Goal: Entertainment & Leisure: Consume media (video, audio)

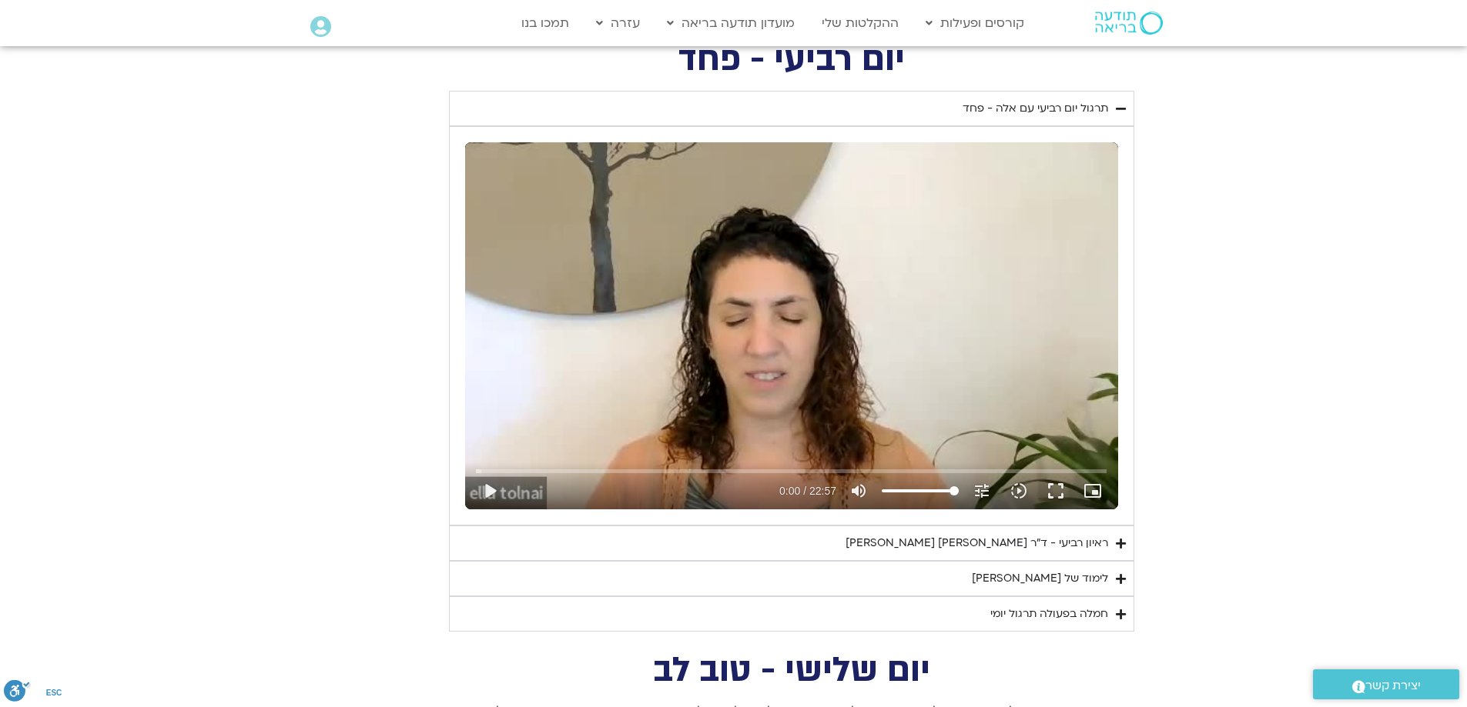
scroll to position [2387, 0]
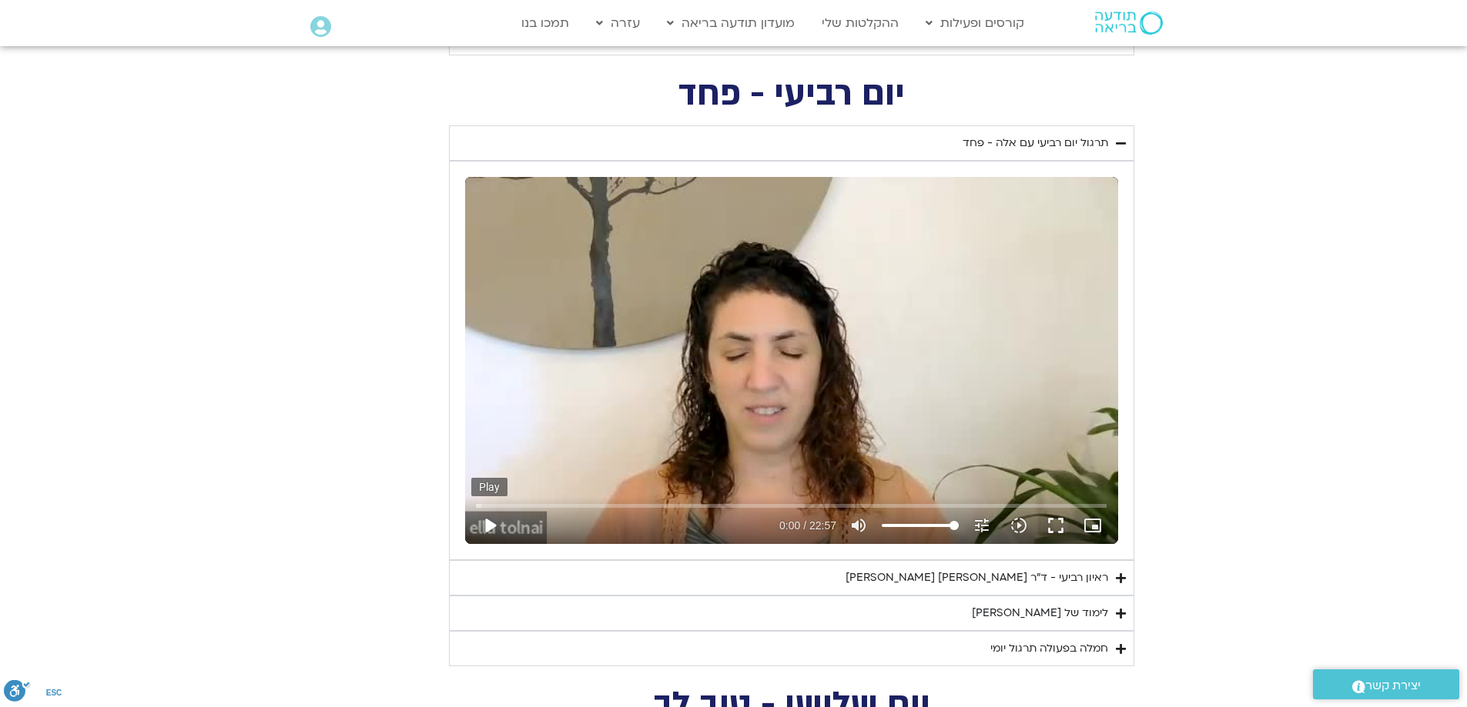
type input "1640.5"
click at [490, 523] on button "play_arrow" at bounding box center [489, 525] width 37 height 37
type input "0.002136"
type input "1640.5"
type input "0.02"
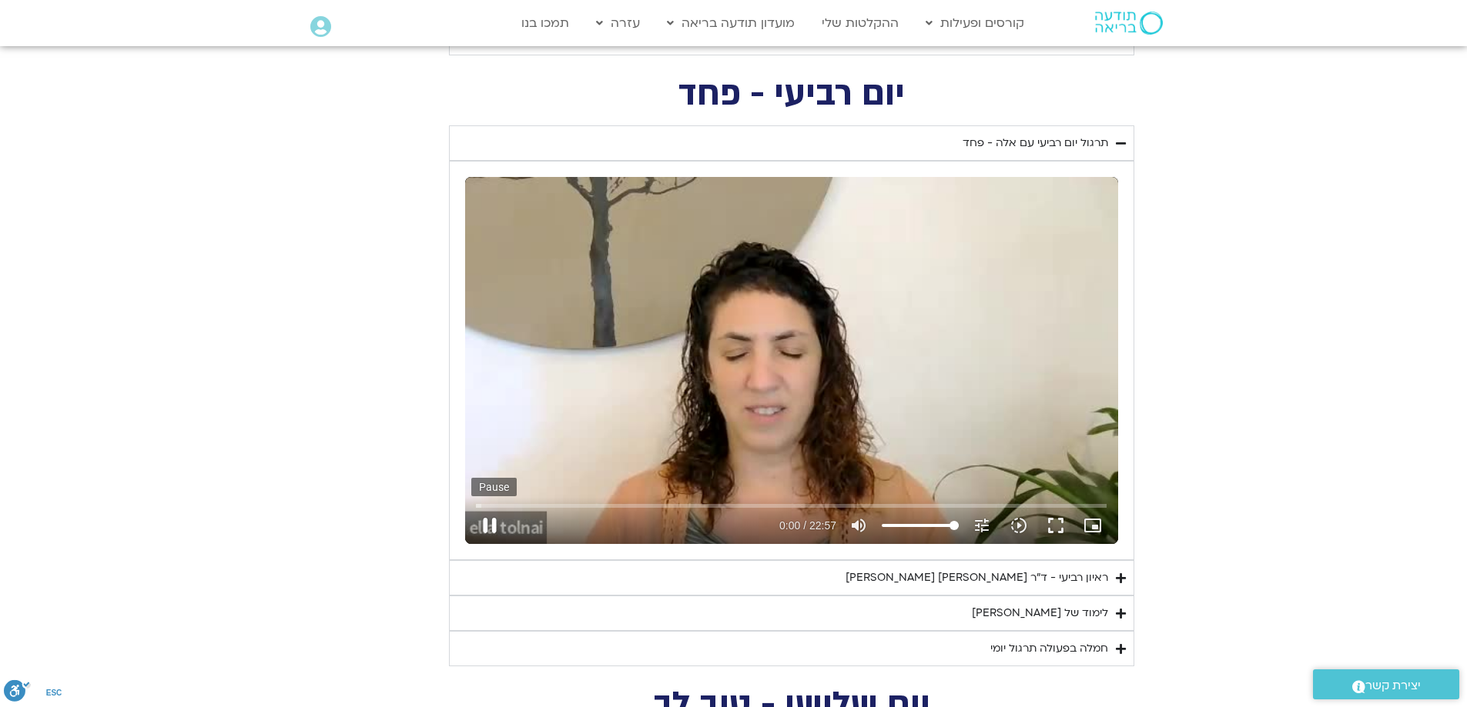
type input "1640.5"
type input "0.076922"
type input "1640.5"
type input "0.211402"
type input "1640.5"
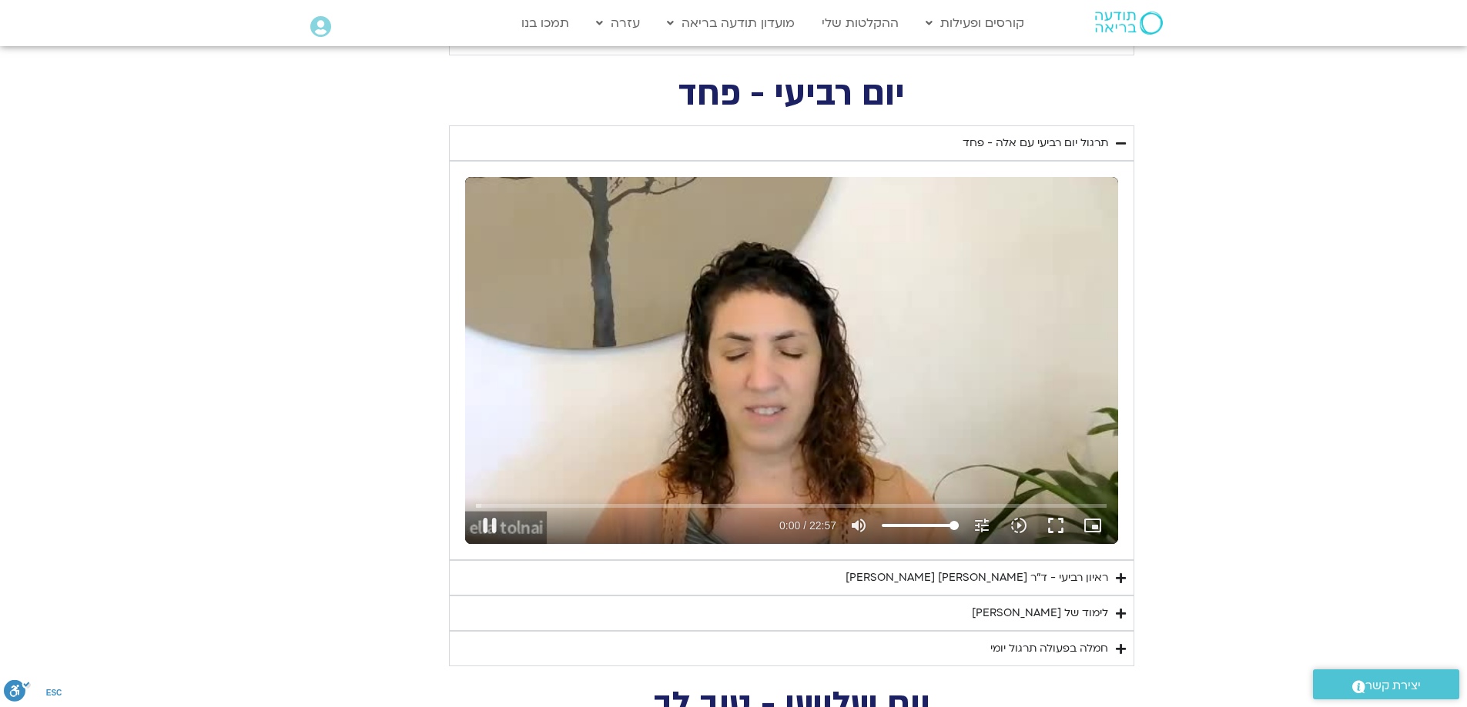
type input "0.308001"
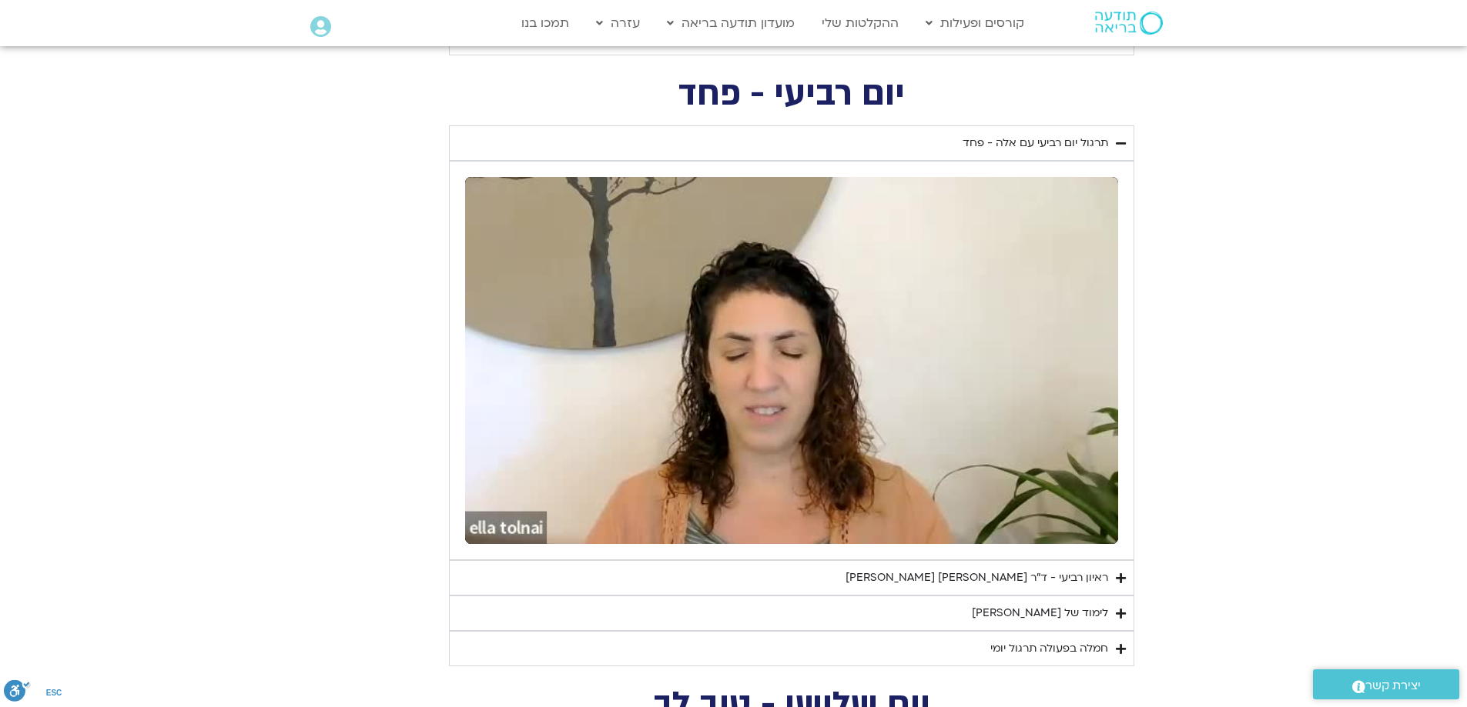
type input "1640.5"
type input "2.214119"
type input "1640.5"
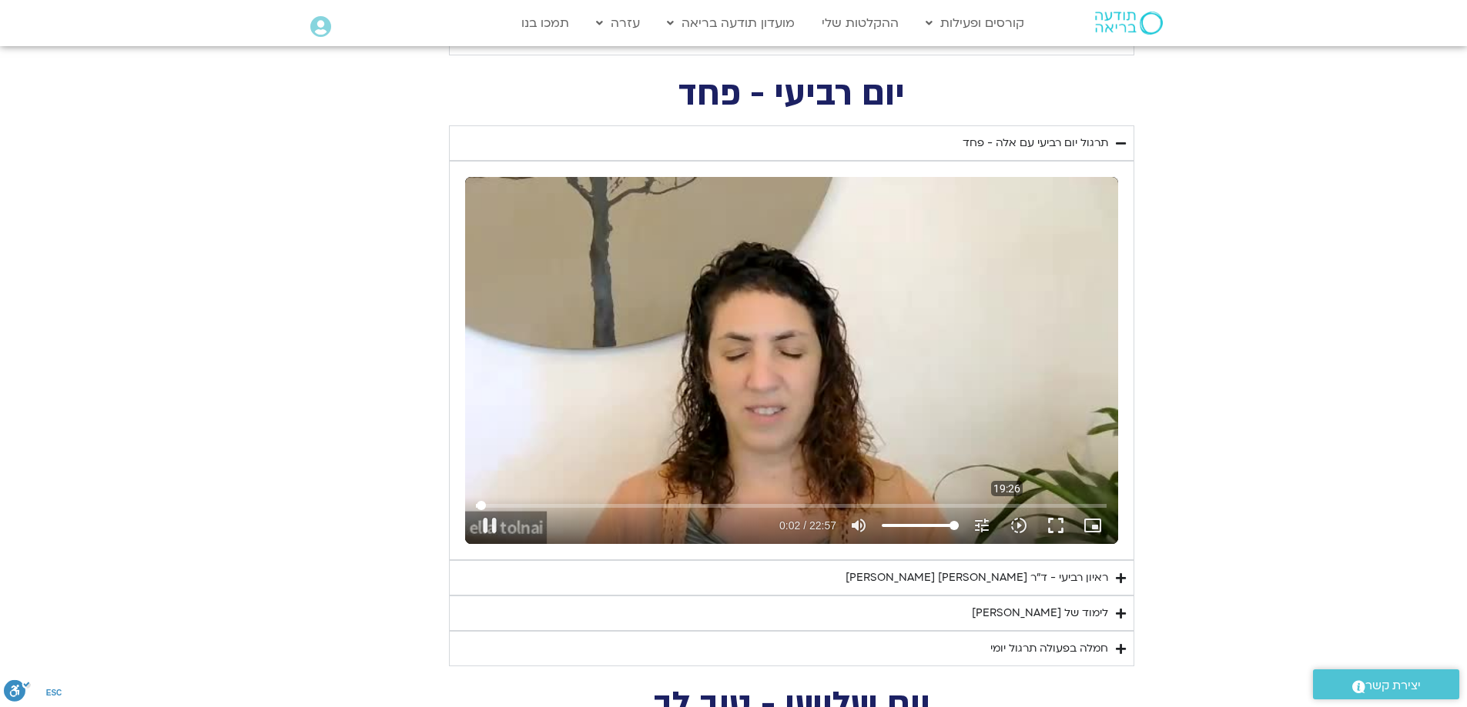
type input "2.344868"
type input "1640.5"
type input "2.478223"
type input "1640.5"
type input "2.613119"
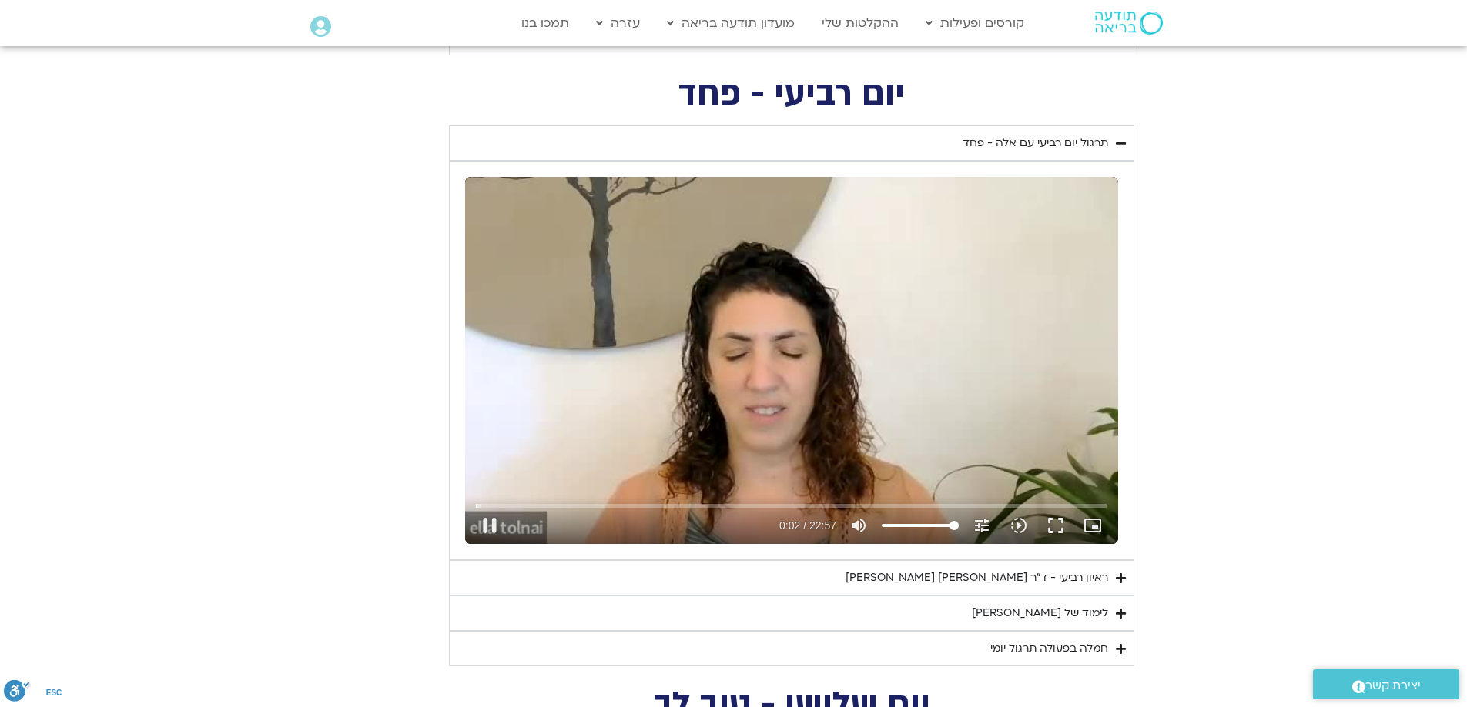
type input "1640.5"
type input "2.740363"
type input "1640.5"
type input "2.875763"
type input "1640.5"
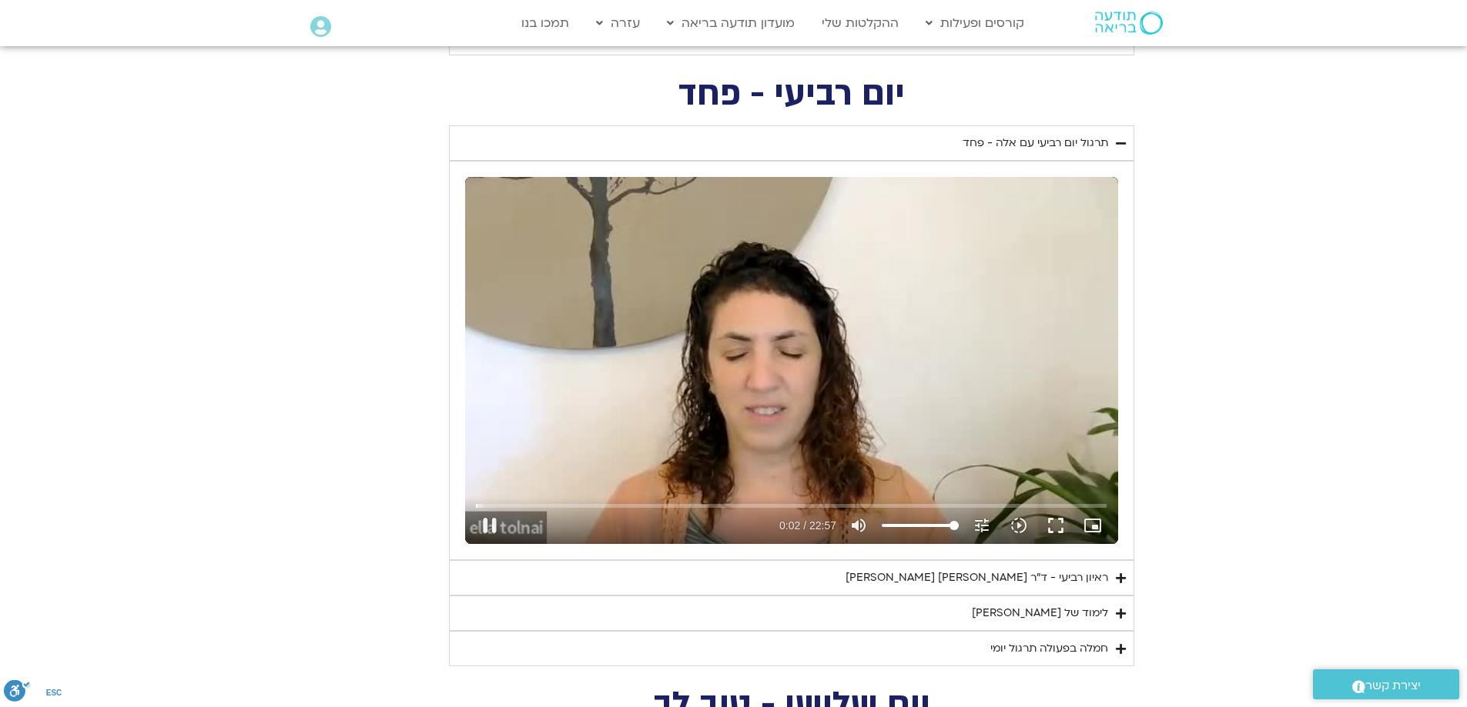
type input "3.007747"
type input "1640.5"
type input "3.146569"
type input "1640.5"
type input "3.280008"
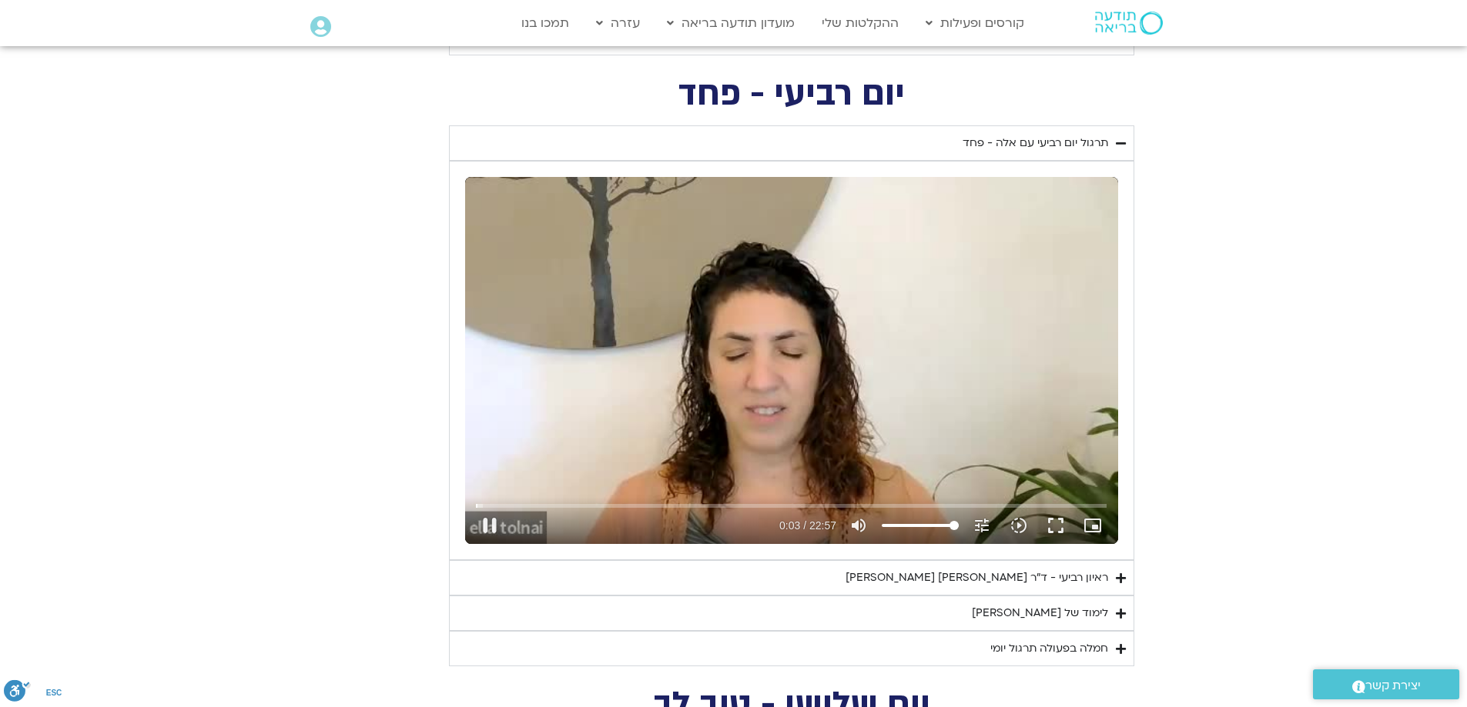
type input "1640.5"
type input "3.414474"
type input "1640.5"
type input "3.548614"
type input "1640.5"
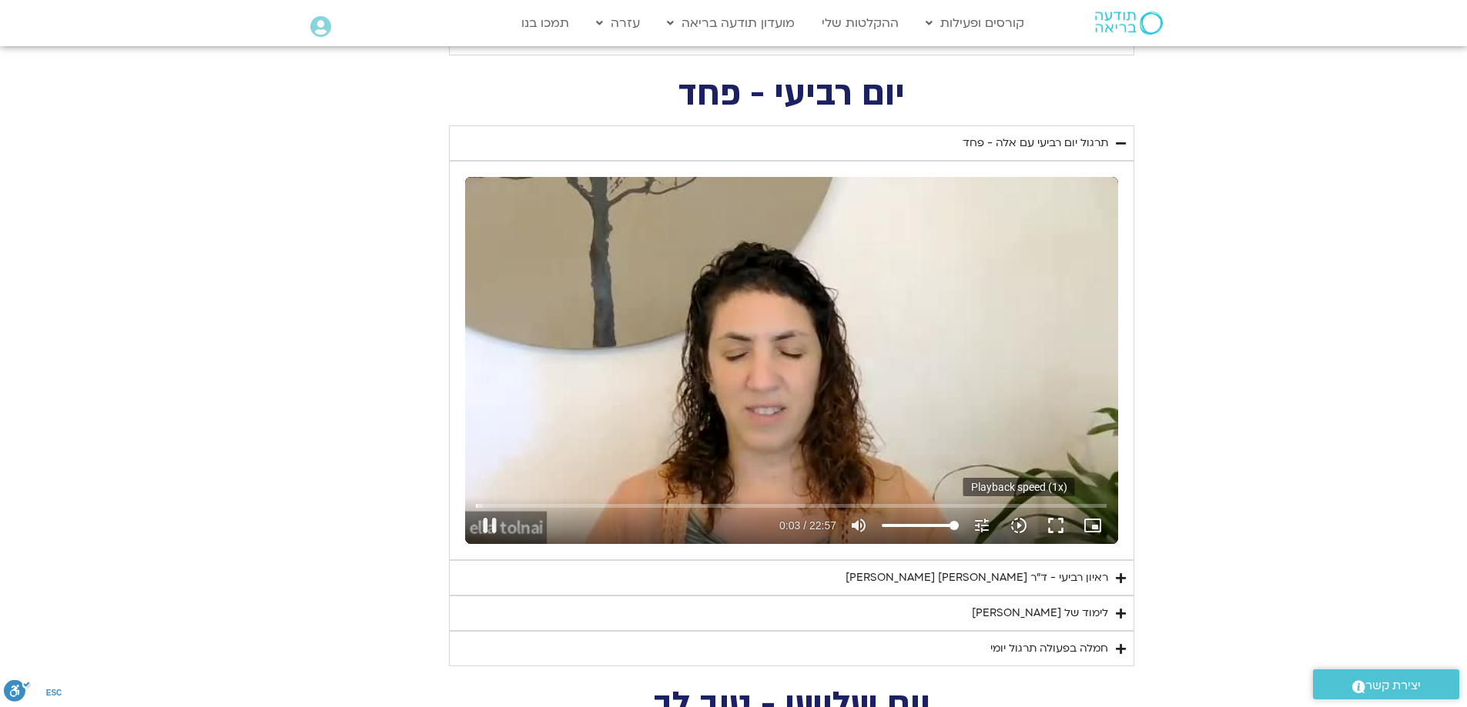
type input "3.679052"
type input "1640.5"
type input "3.812776"
type input "1640.5"
type input "3.942296"
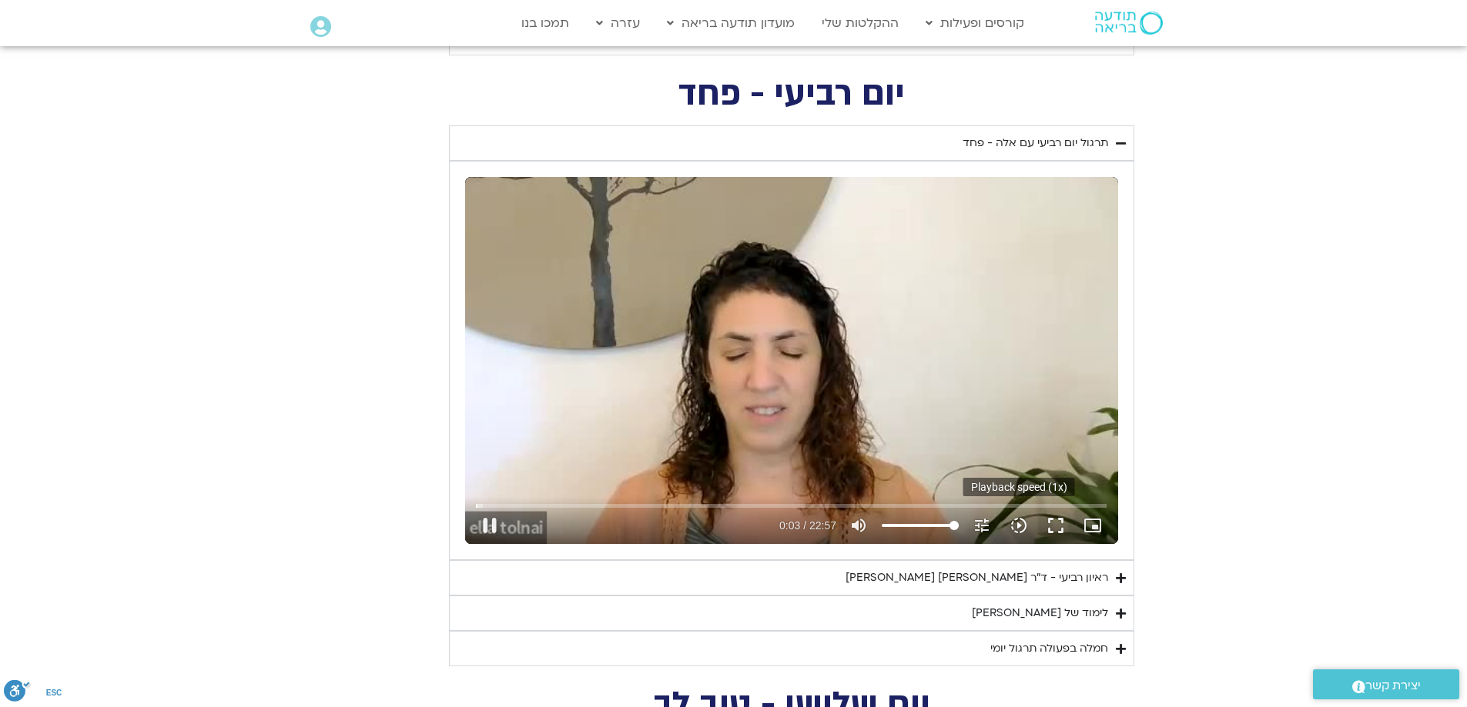
type input "1640.5"
type input "4.080209"
type input "1640.5"
type input "4.208349"
type input "1640.5"
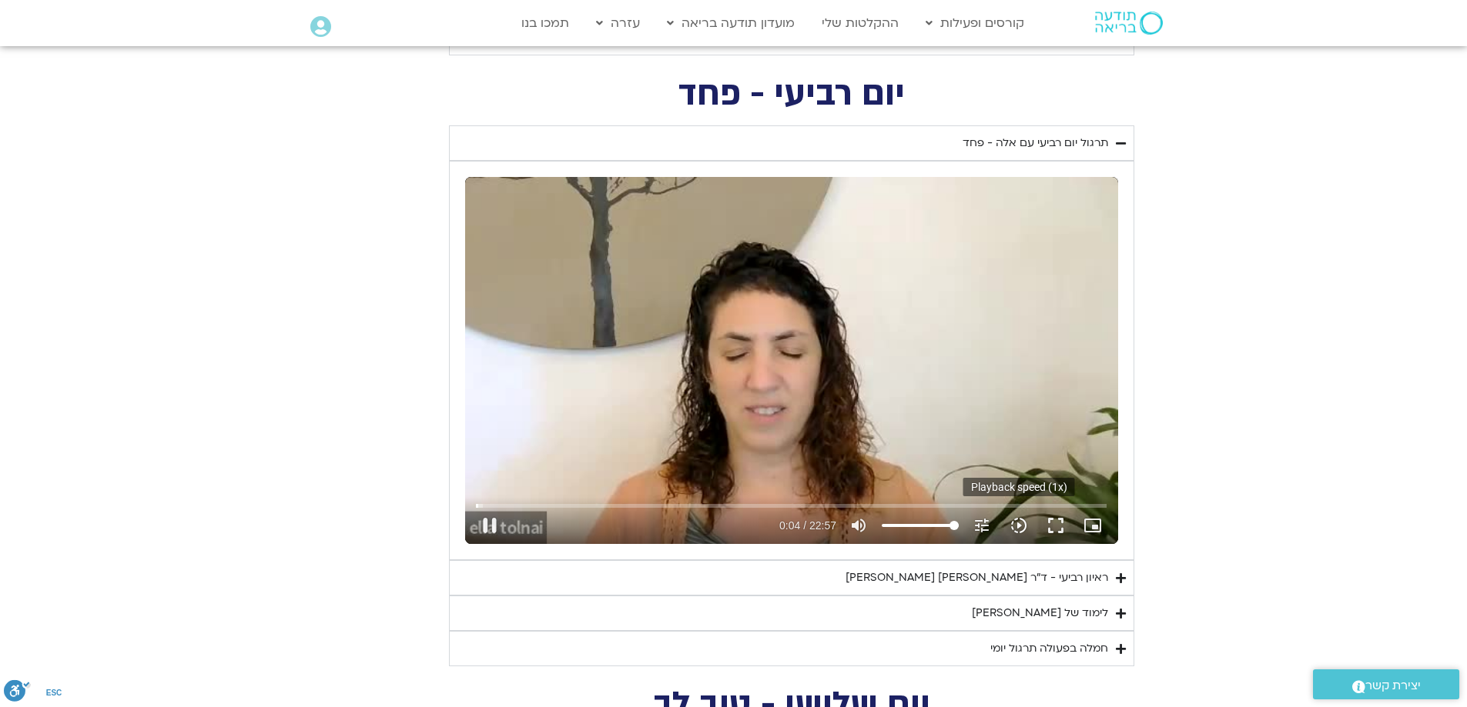
type input "4.343683"
type input "1640.5"
click at [1018, 523] on icon "slow_motion_video" at bounding box center [1018, 526] width 18 height 18
type input "4.48016"
type input "1640.5"
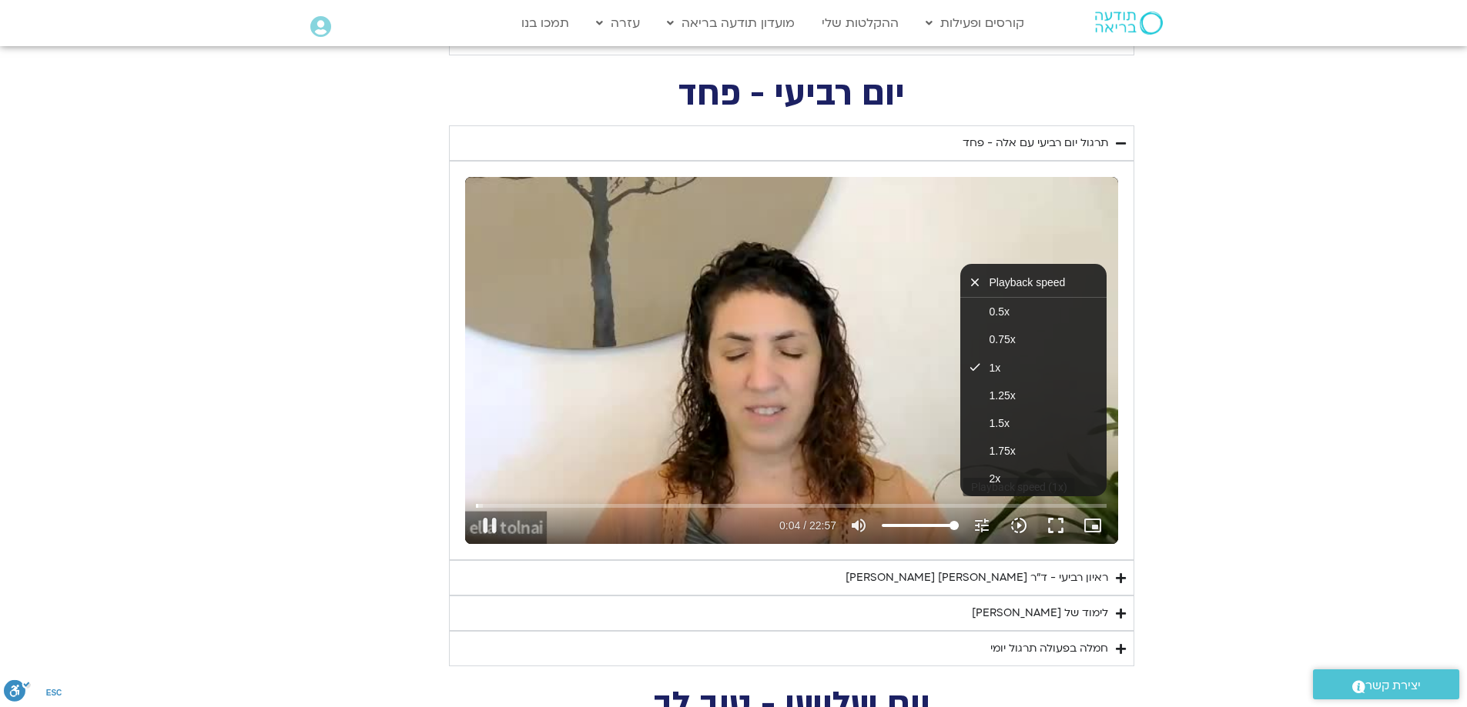
type input "4.610344"
type input "1640.5"
type input "4.744149"
type input "1640.5"
type input "4.88347"
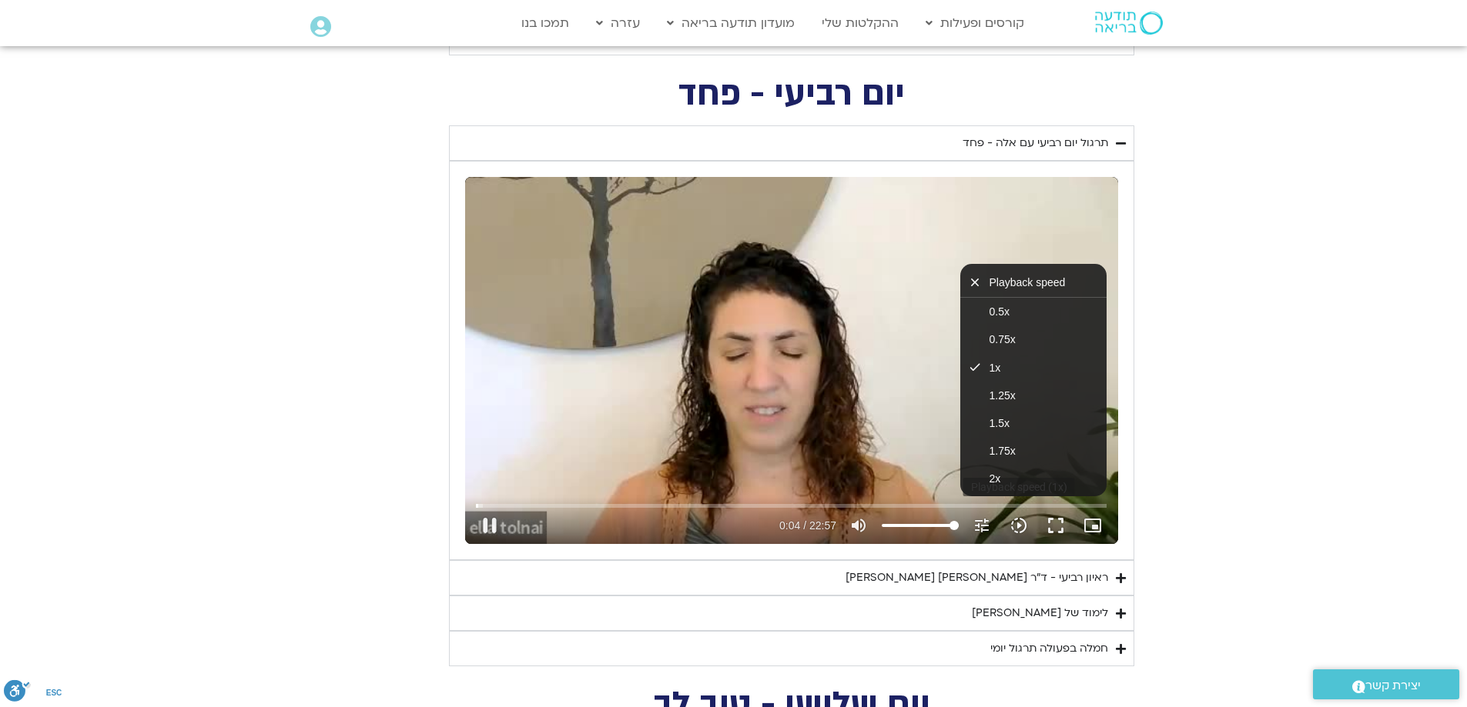
type input "1640.5"
type input "5.017243"
type input "1640.5"
type input "5.150719"
type input "1640.5"
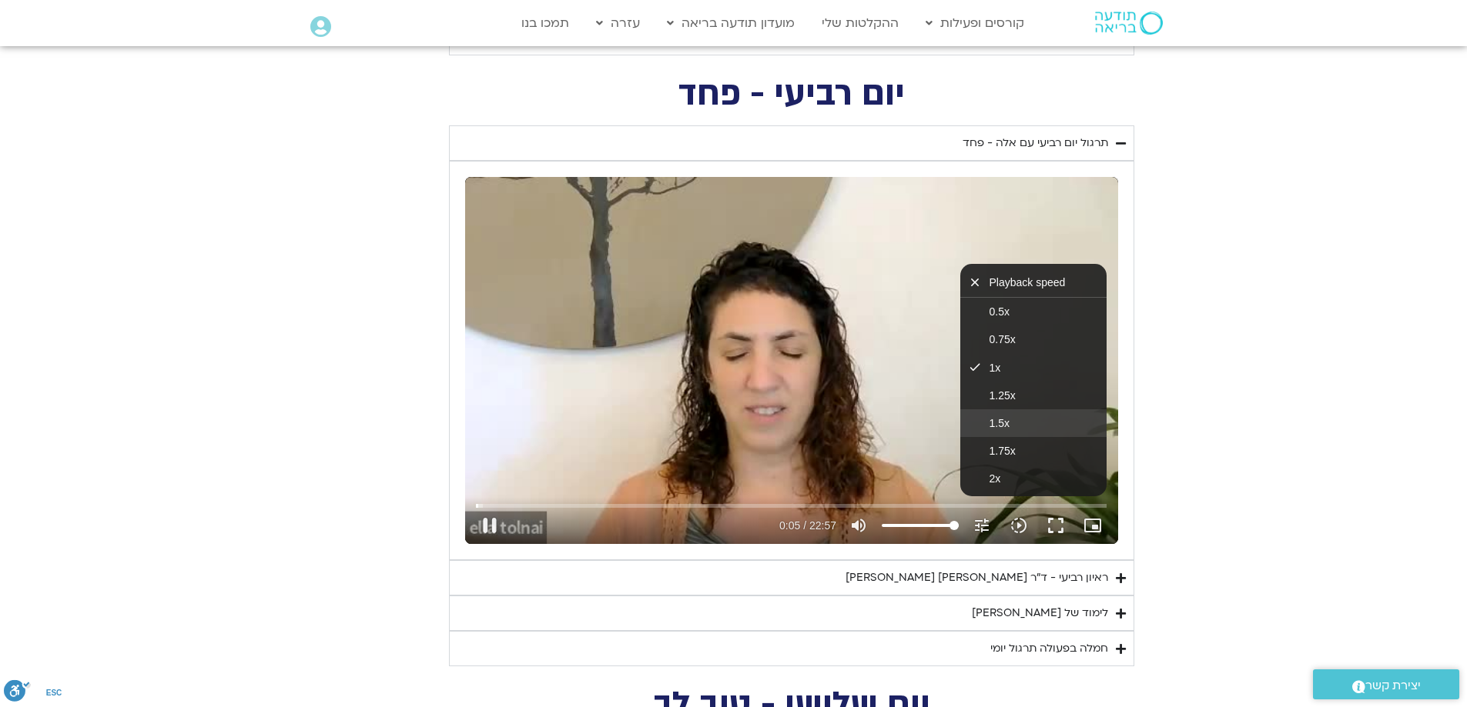
type input "5.282101"
type input "1640.5"
type input "5.41459"
type input "1640.5"
type input "5.548864"
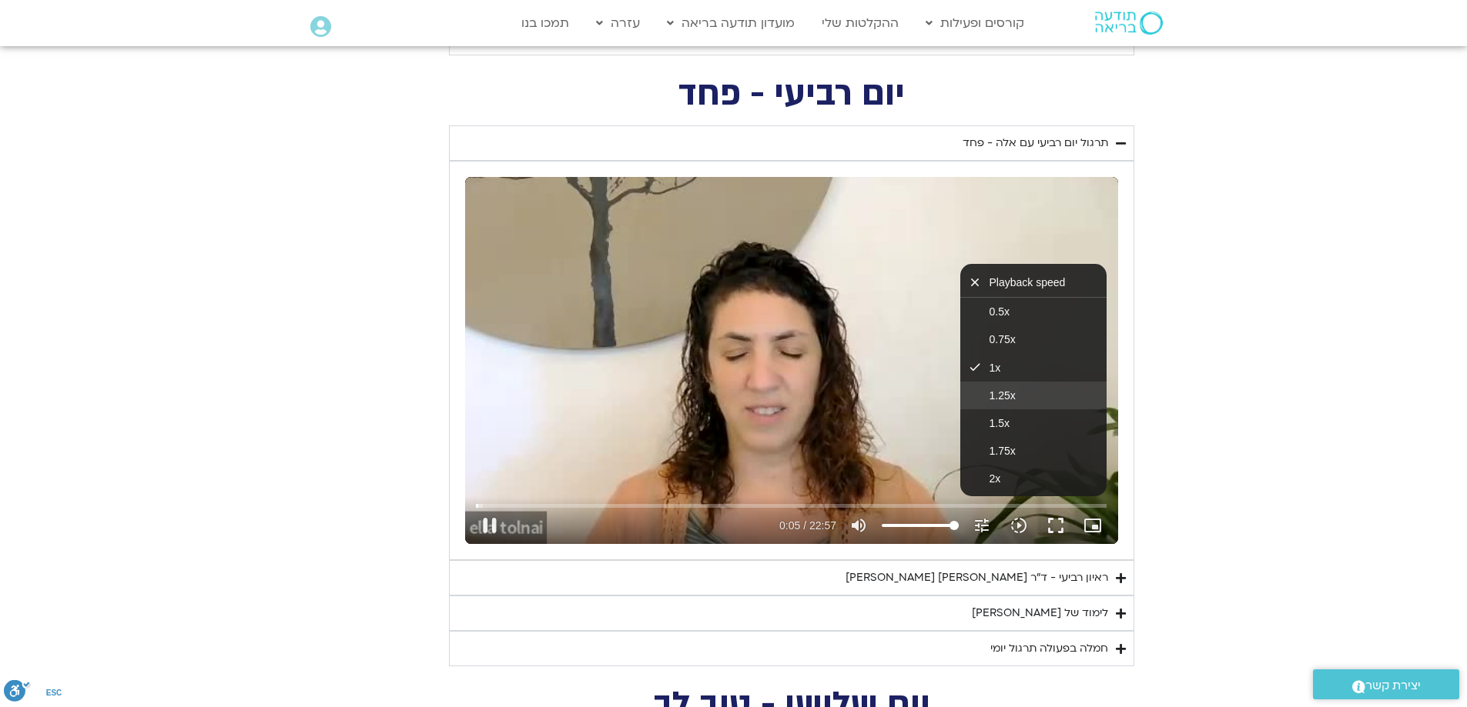
type input "1640.5"
type input "5.676526"
type input "1640.5"
type input "5.802478"
type input "1640.5"
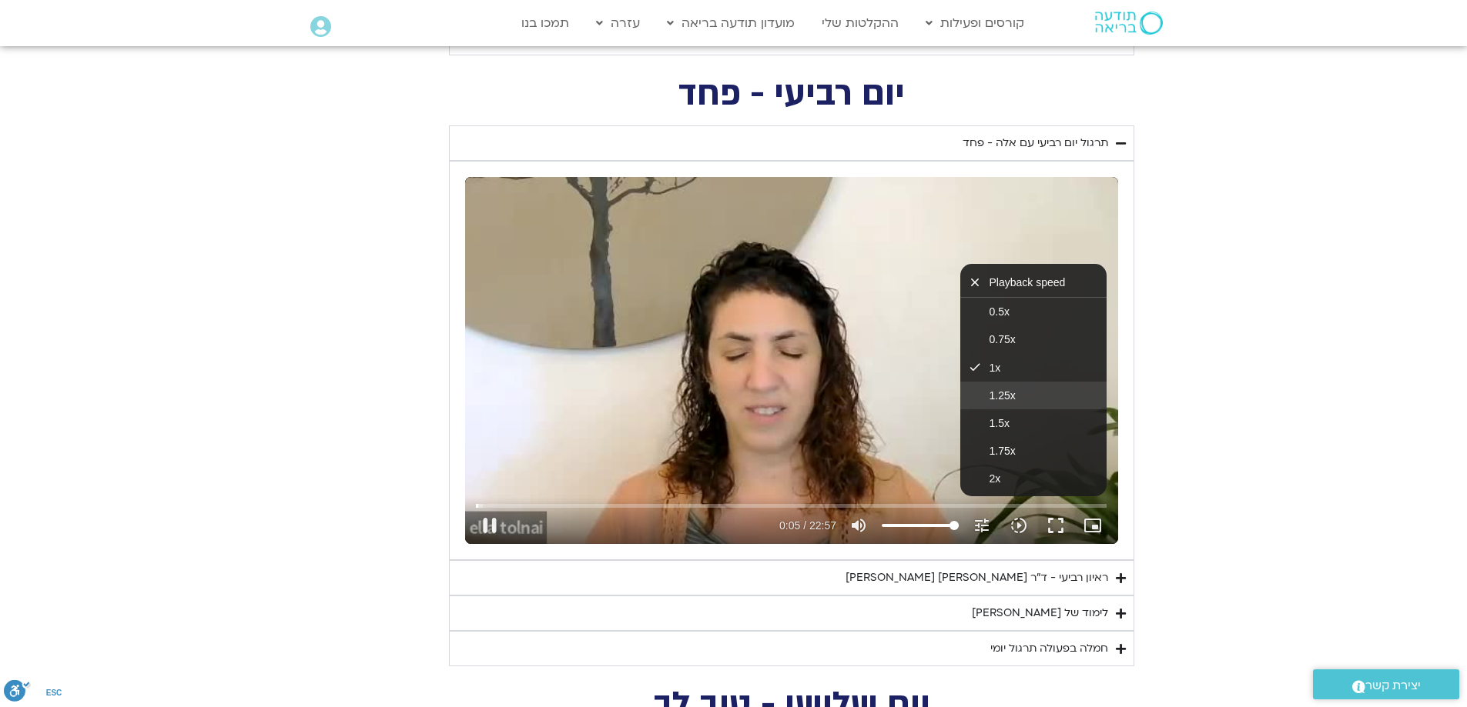
type input "5.928151"
type input "1640.5"
type input "6.066706"
type input "1640.5"
type input "6.192564"
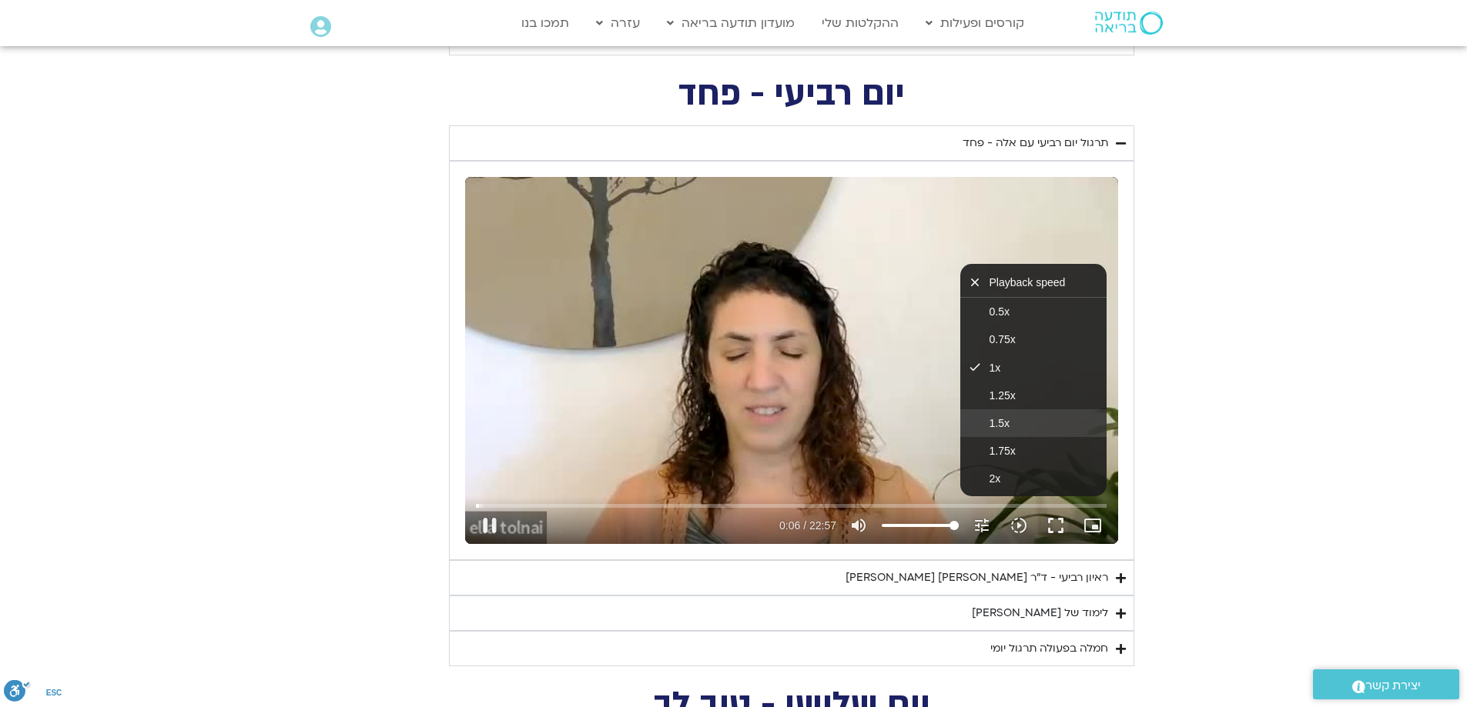
type input "1640.5"
type input "6.32923"
type input "1640.5"
click at [1038, 425] on button "1.5x" at bounding box center [1033, 424] width 146 height 28
type input "6.46334"
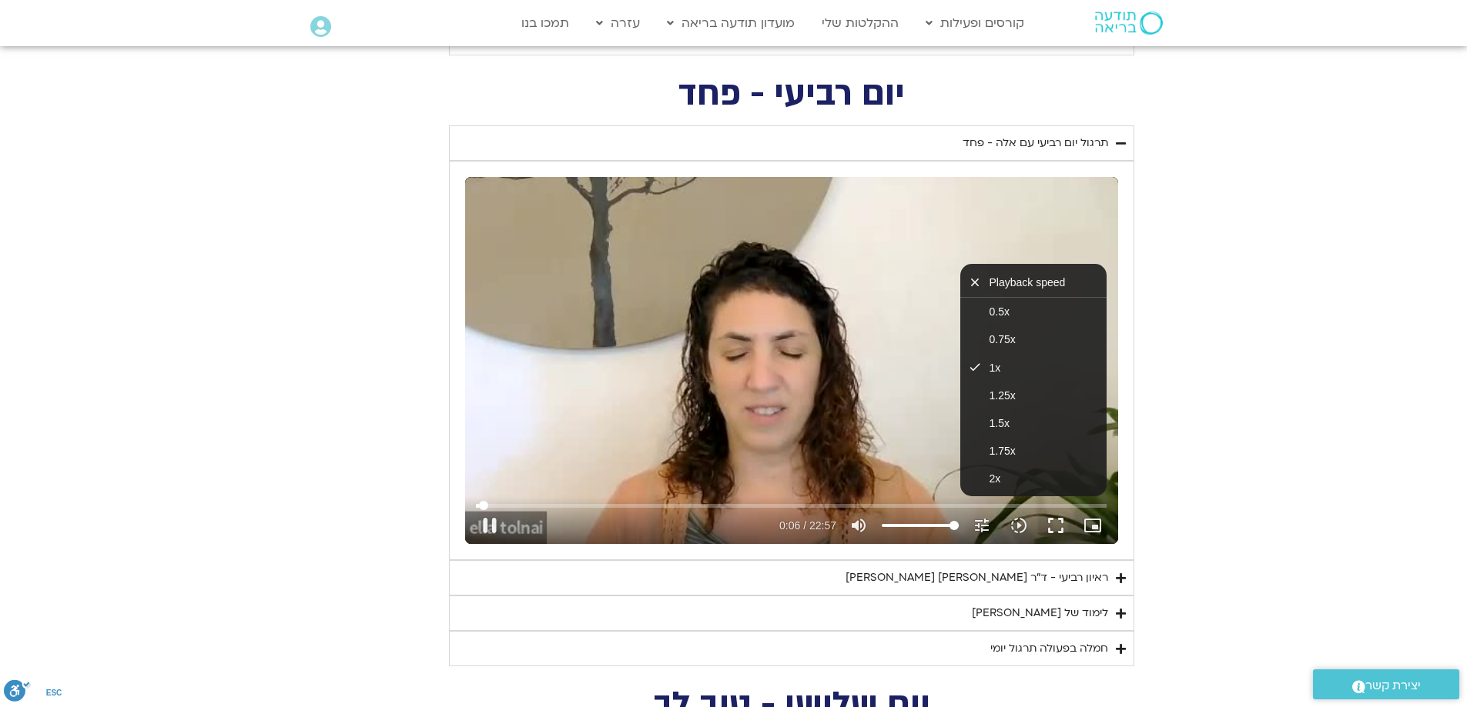
type input "1640.5"
type input "6.598132"
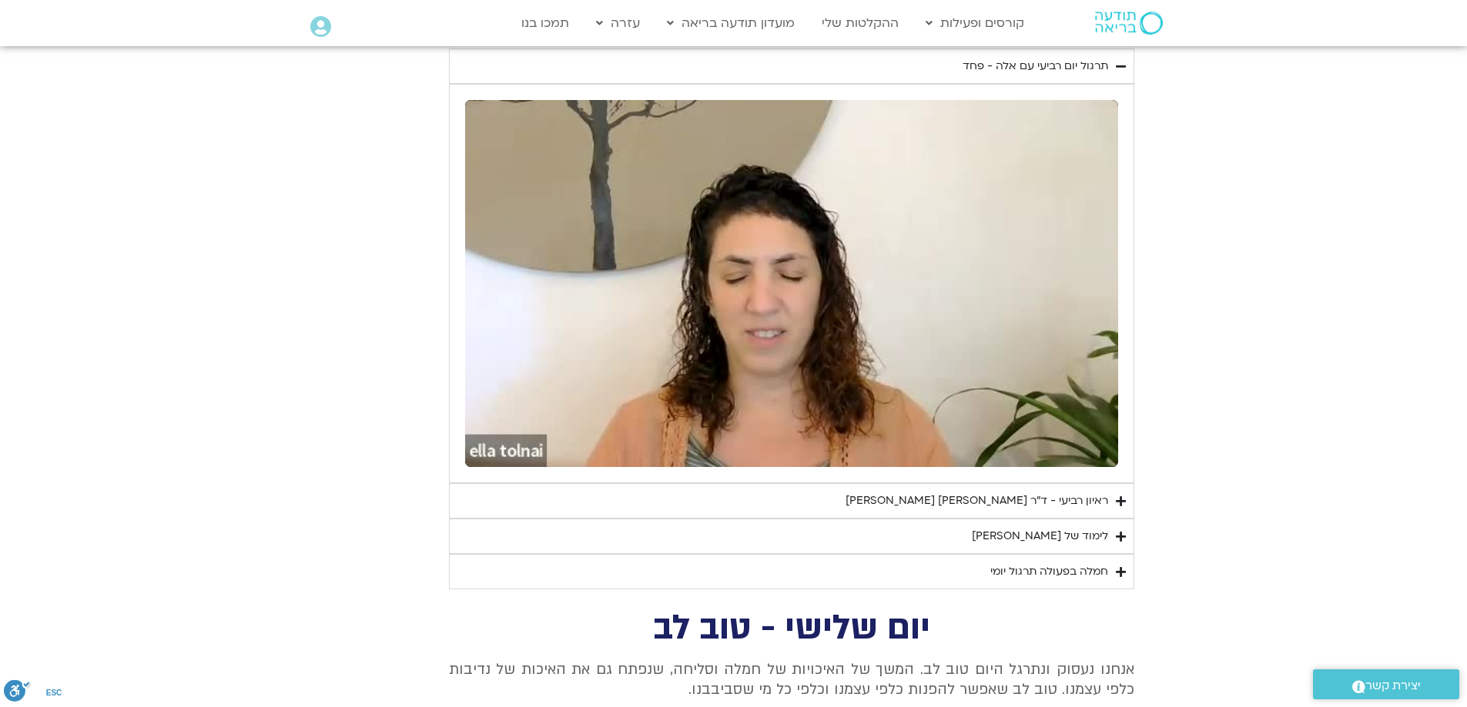
scroll to position [2541, 0]
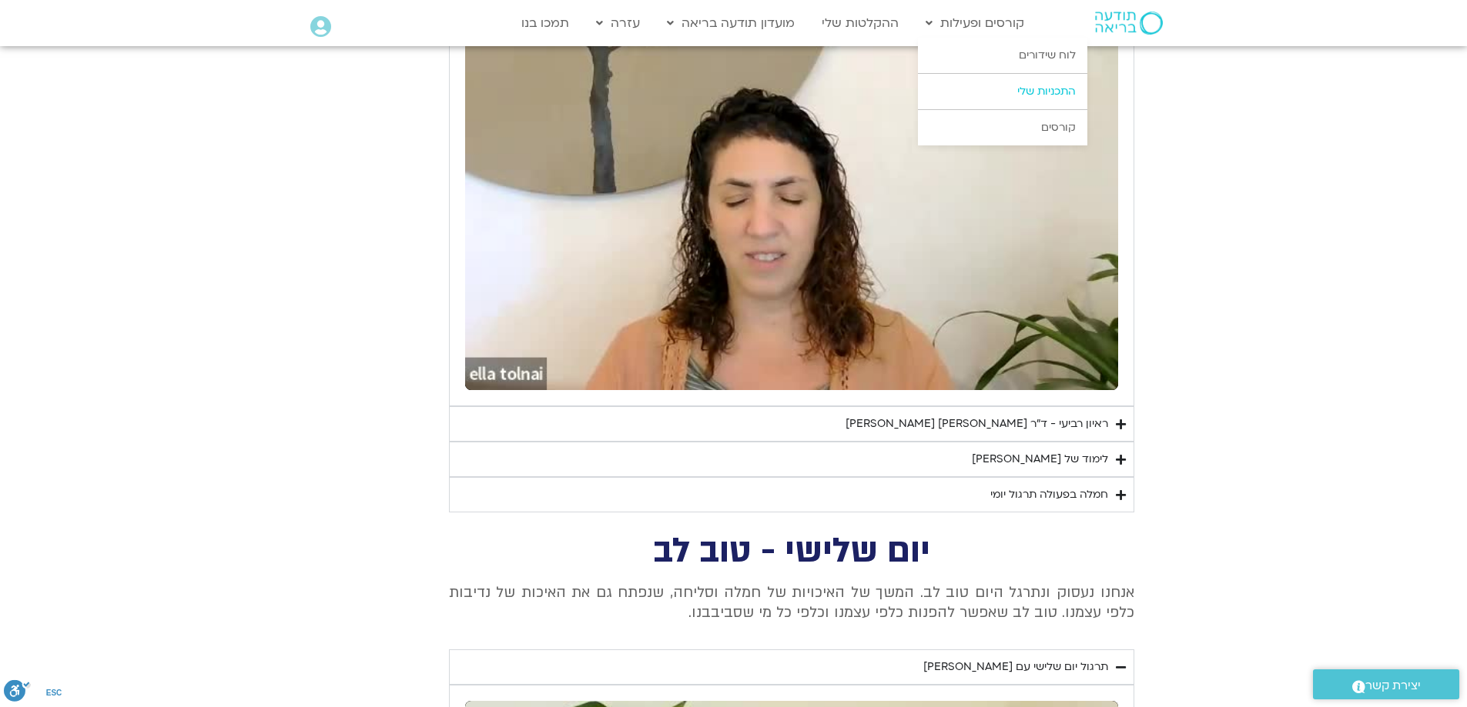
type input "1640.5"
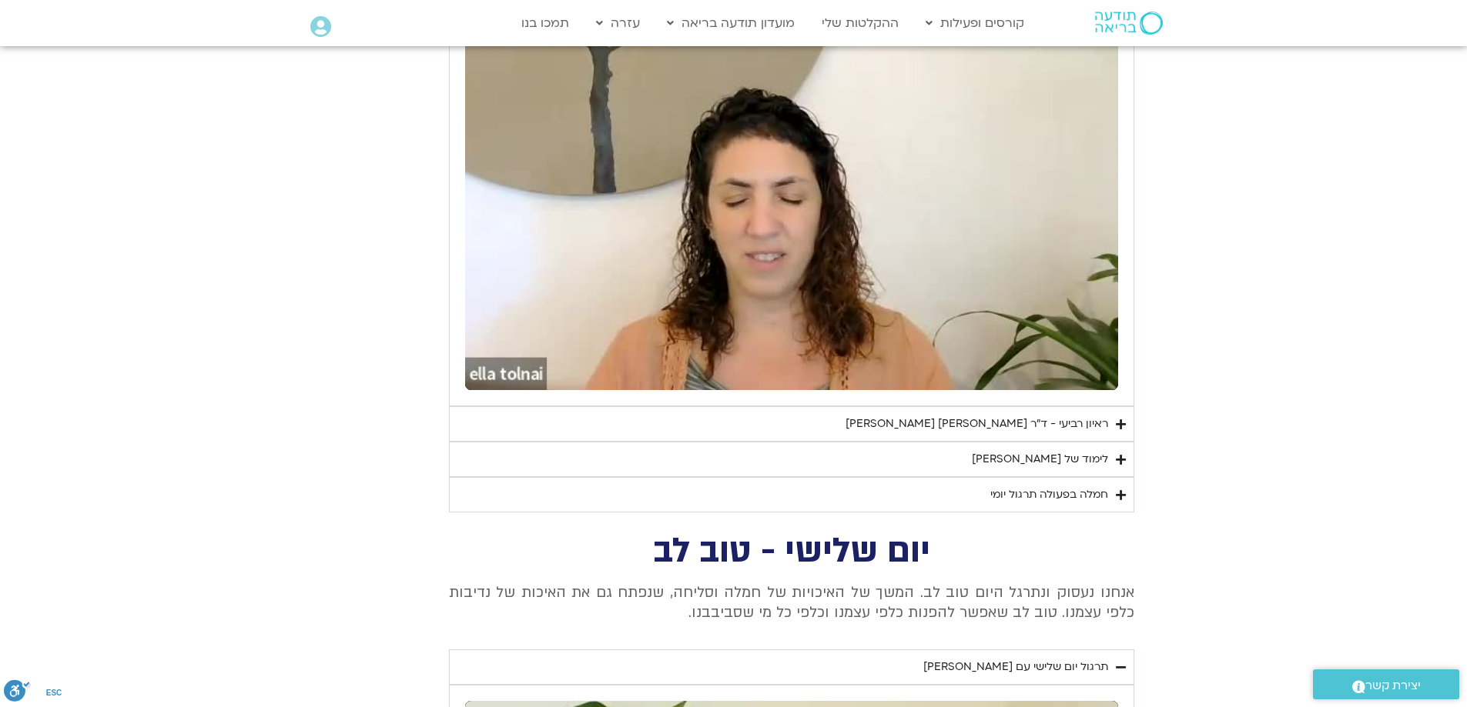
type input "75.966176"
type input "1640.5"
type input "110.668963"
type input "1640.5"
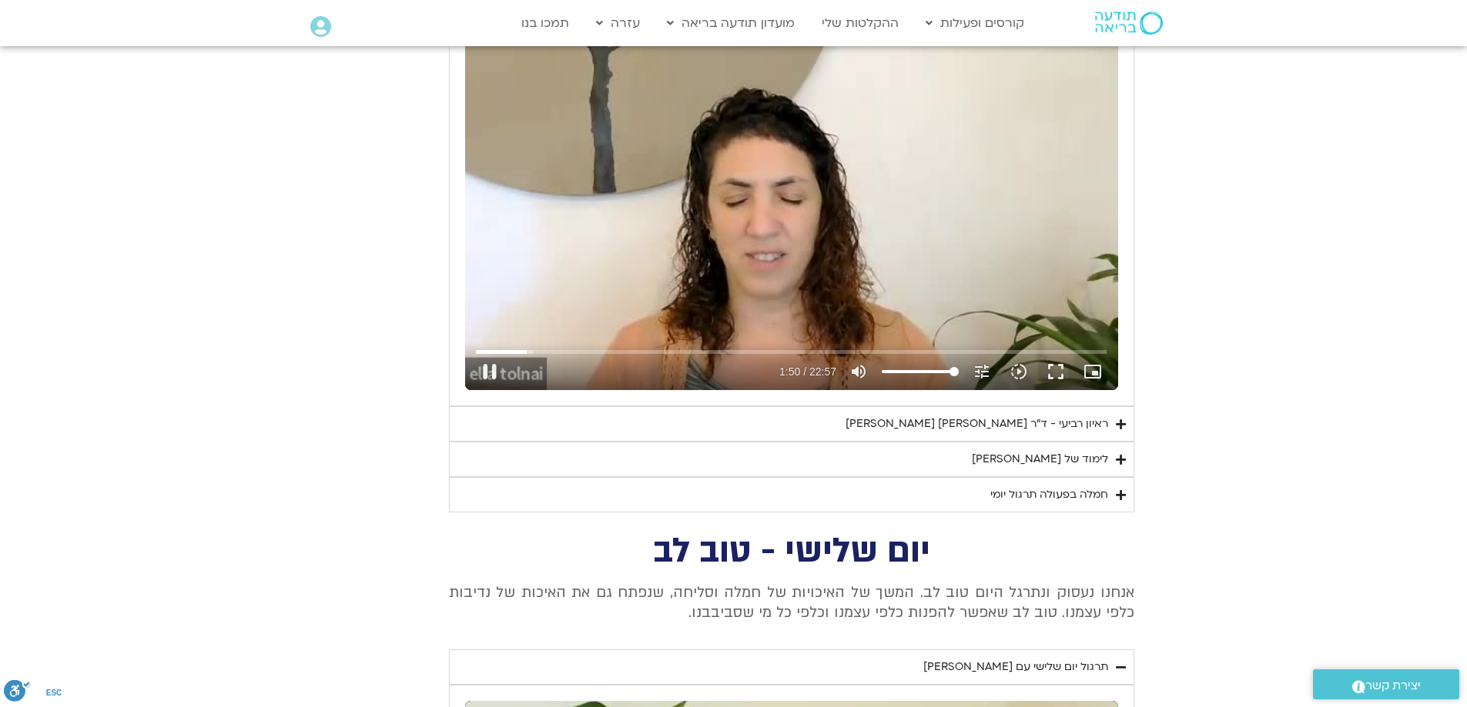
type input "110.852707"
type input "1640.5"
type input "111.083713"
type input "1640.5"
type input "111.29328"
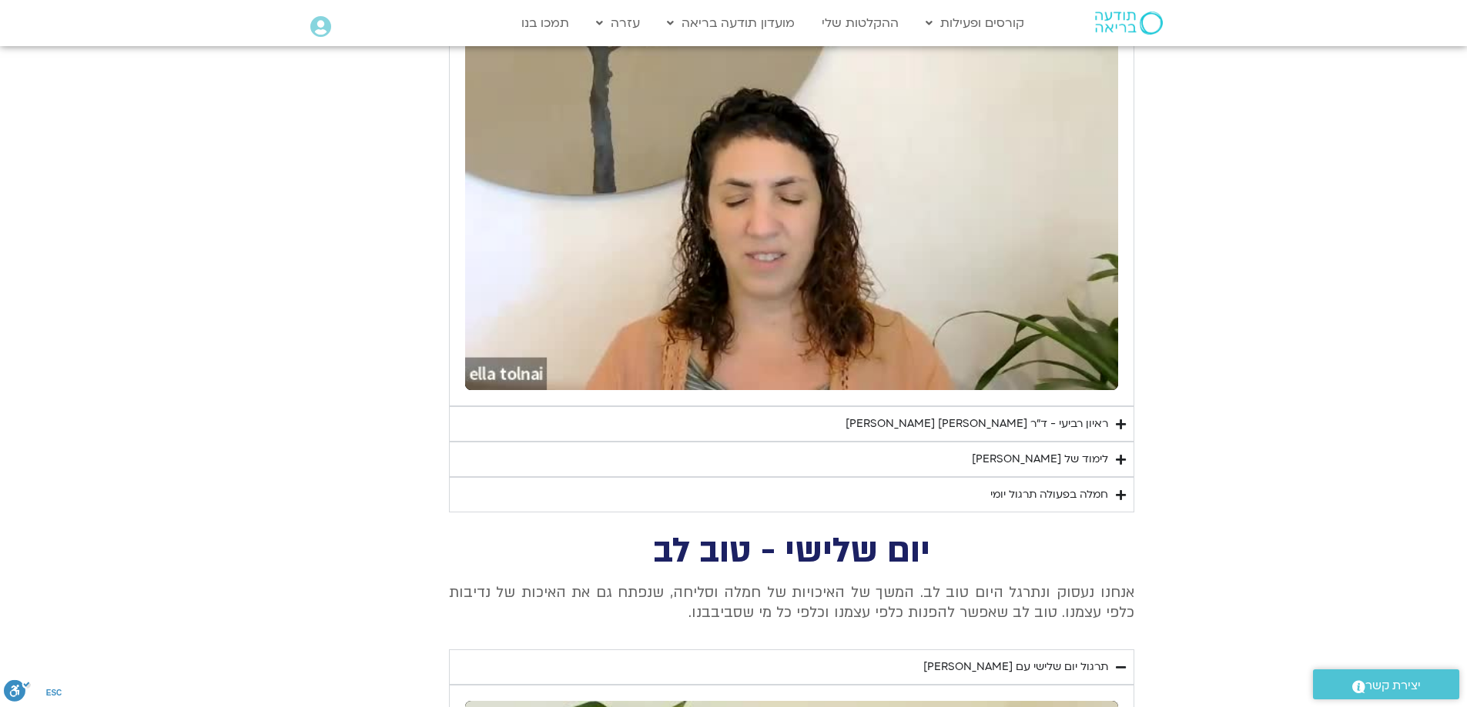
type input "1640.5"
type input "124.429759"
type input "1640.5"
type input "124.57587"
type input "1640.5"
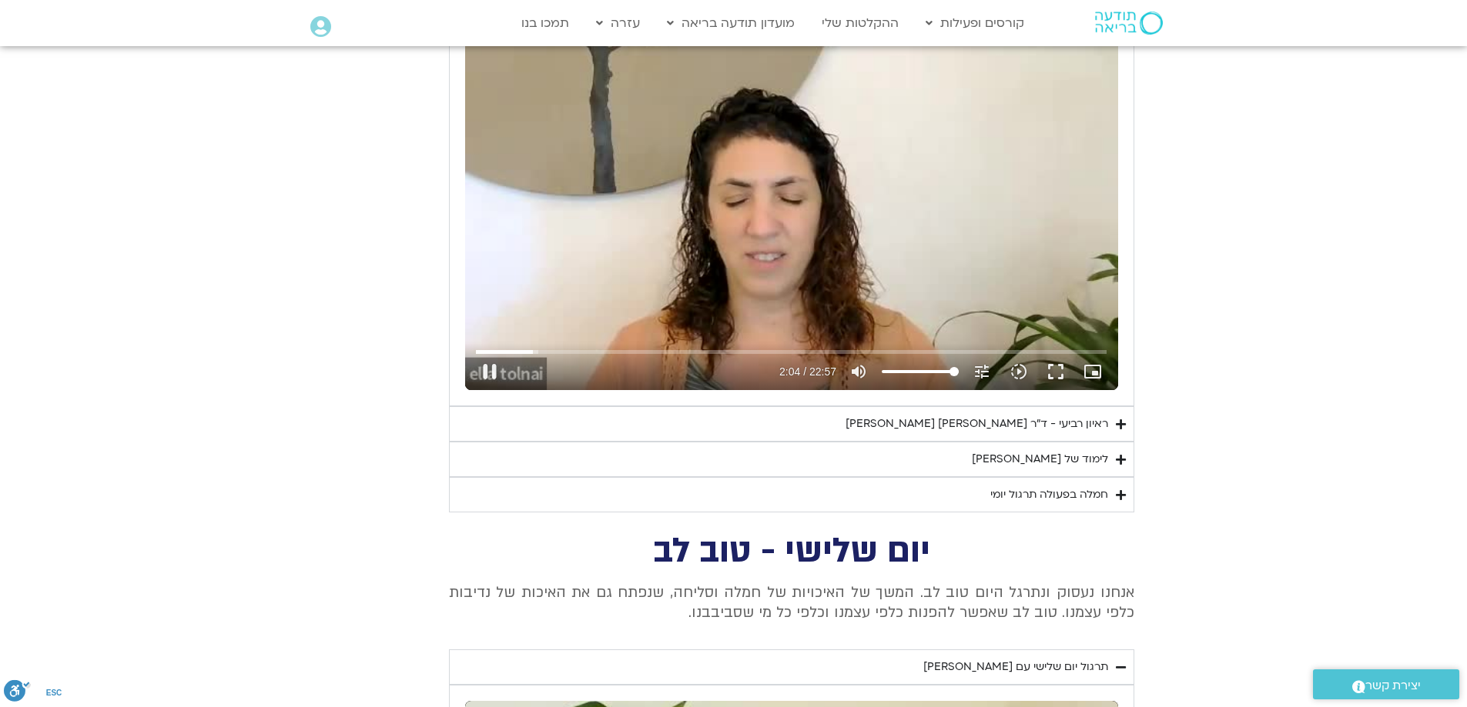
type input "125.009874"
type input "1640.5"
type input "125.206441"
type input "1640.5"
type input "125.410593"
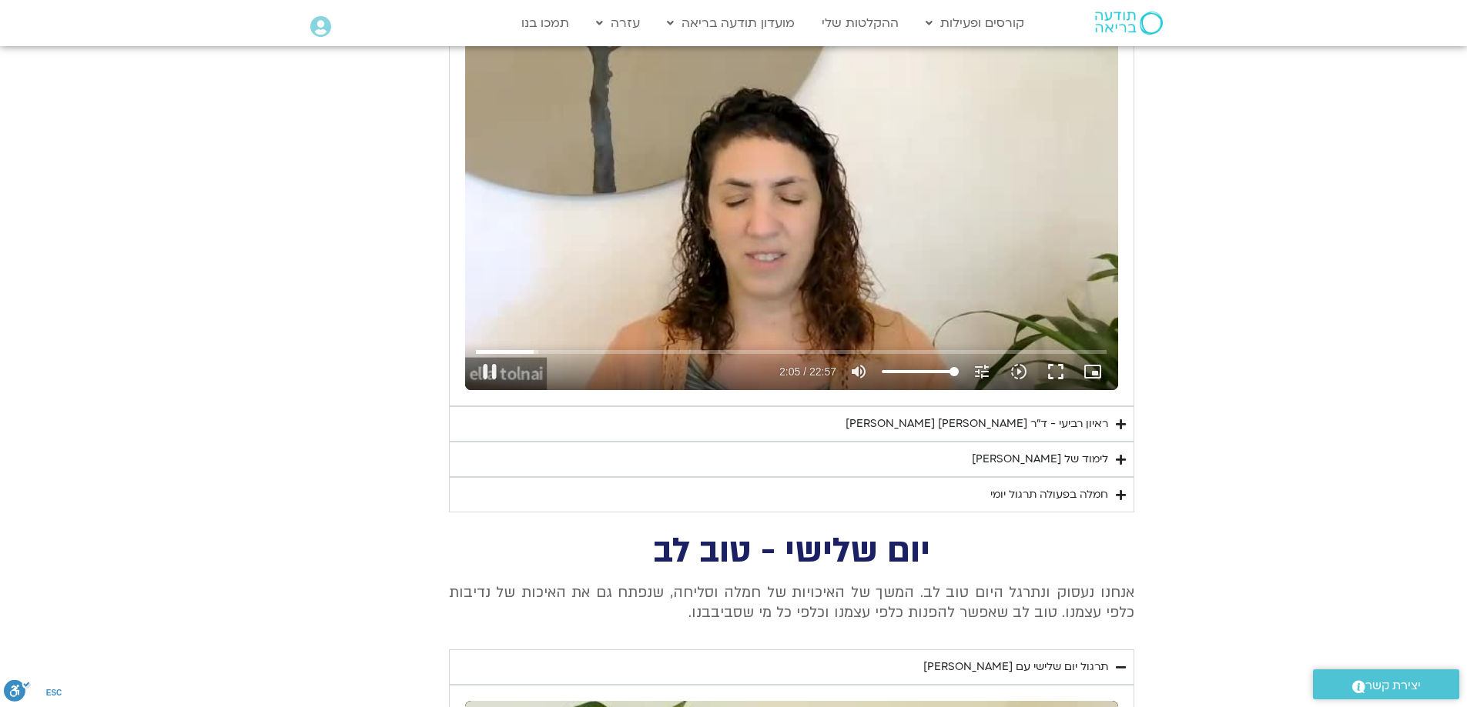
type input "1640.5"
type input "125.606997"
type input "1640.5"
type input "125.809614"
type input "1640.5"
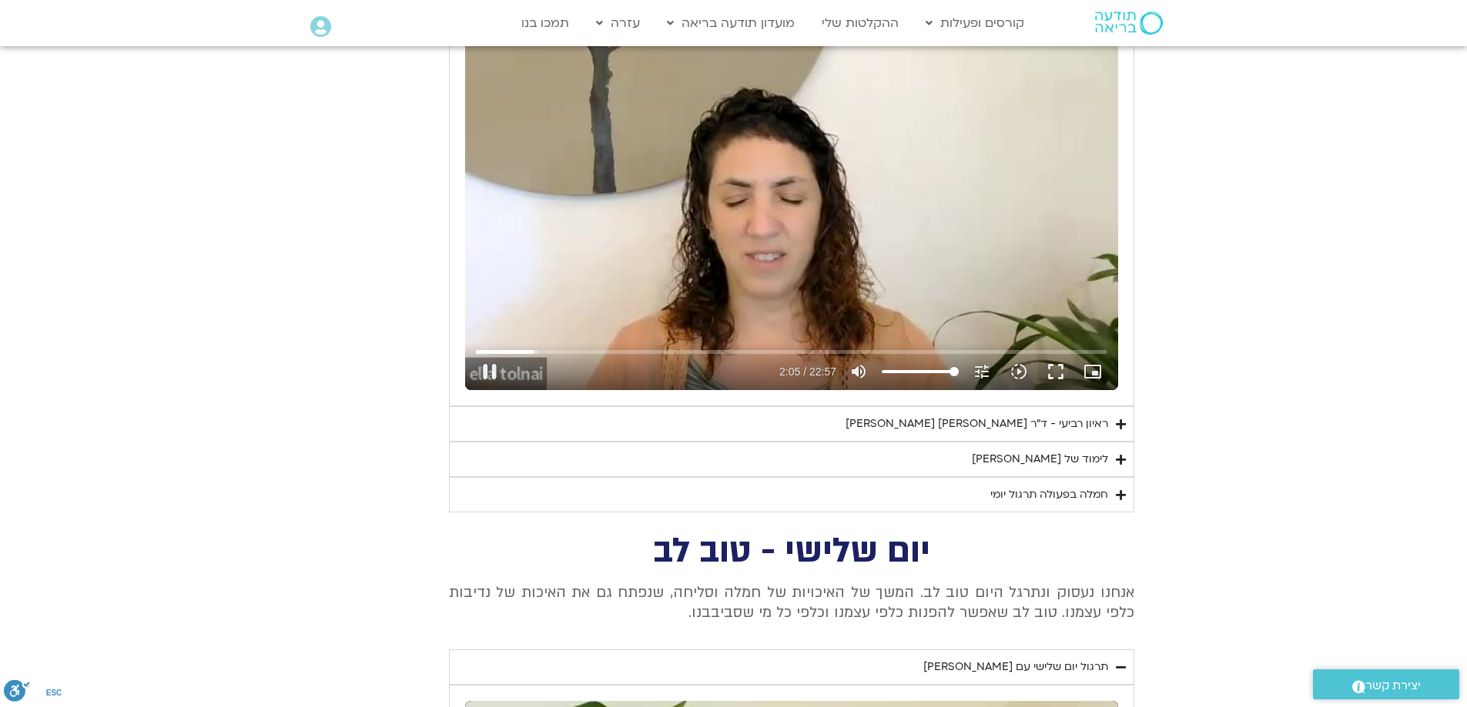
type input "125.997783"
type input "1640.5"
type input "126.216388"
type input "1640.5"
type input "126.424563"
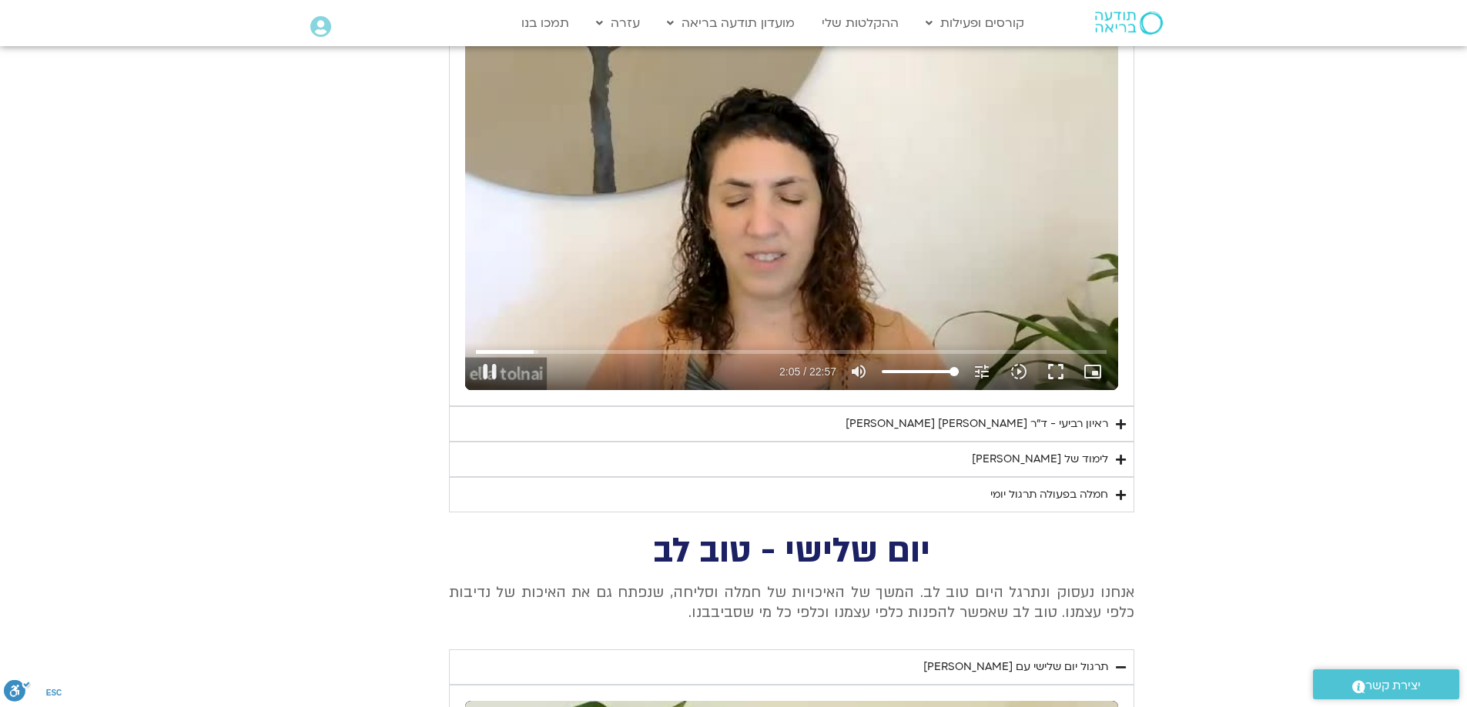
type input "1640.5"
type input "126.631793"
type input "1640.5"
type input "126.825412"
type input "1640.5"
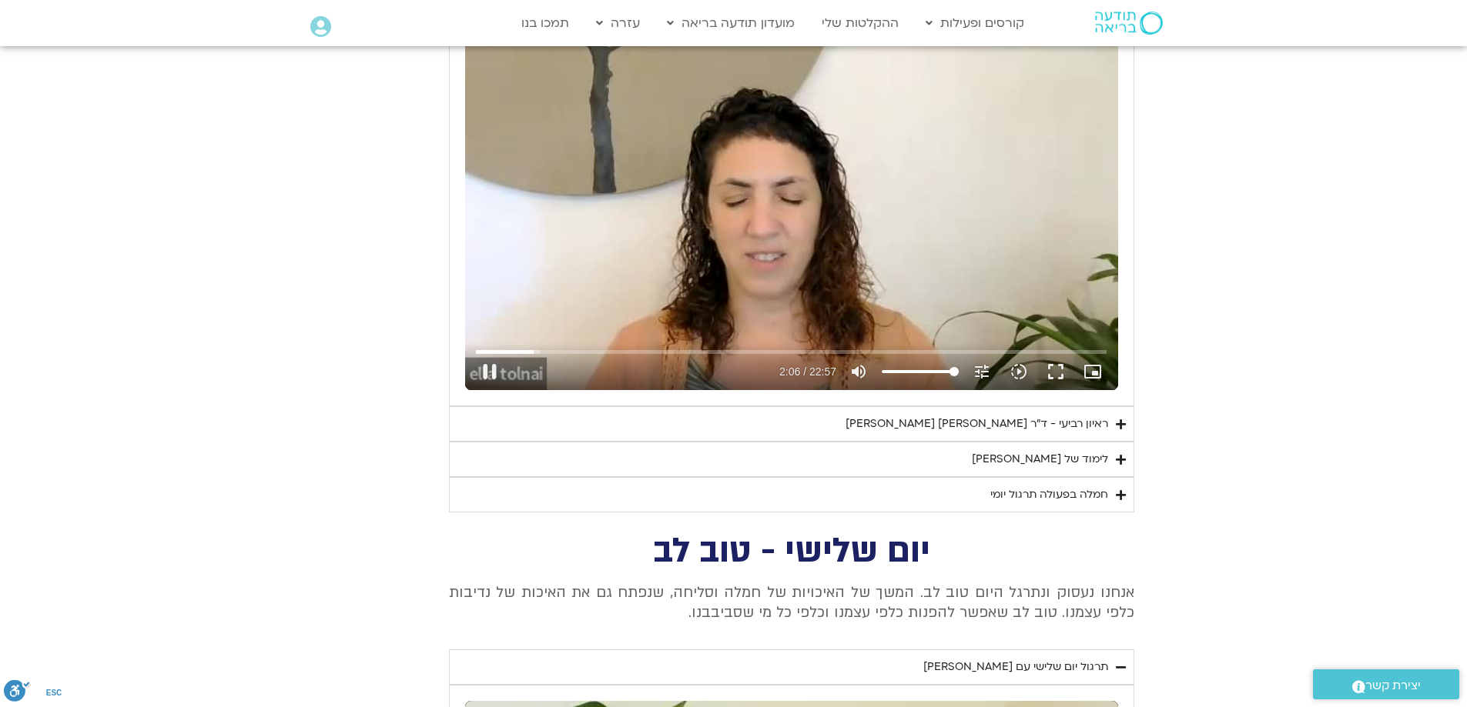
type input "127.025972"
type input "1640.5"
type input "127.226947"
type input "1640.5"
type input "127.429031"
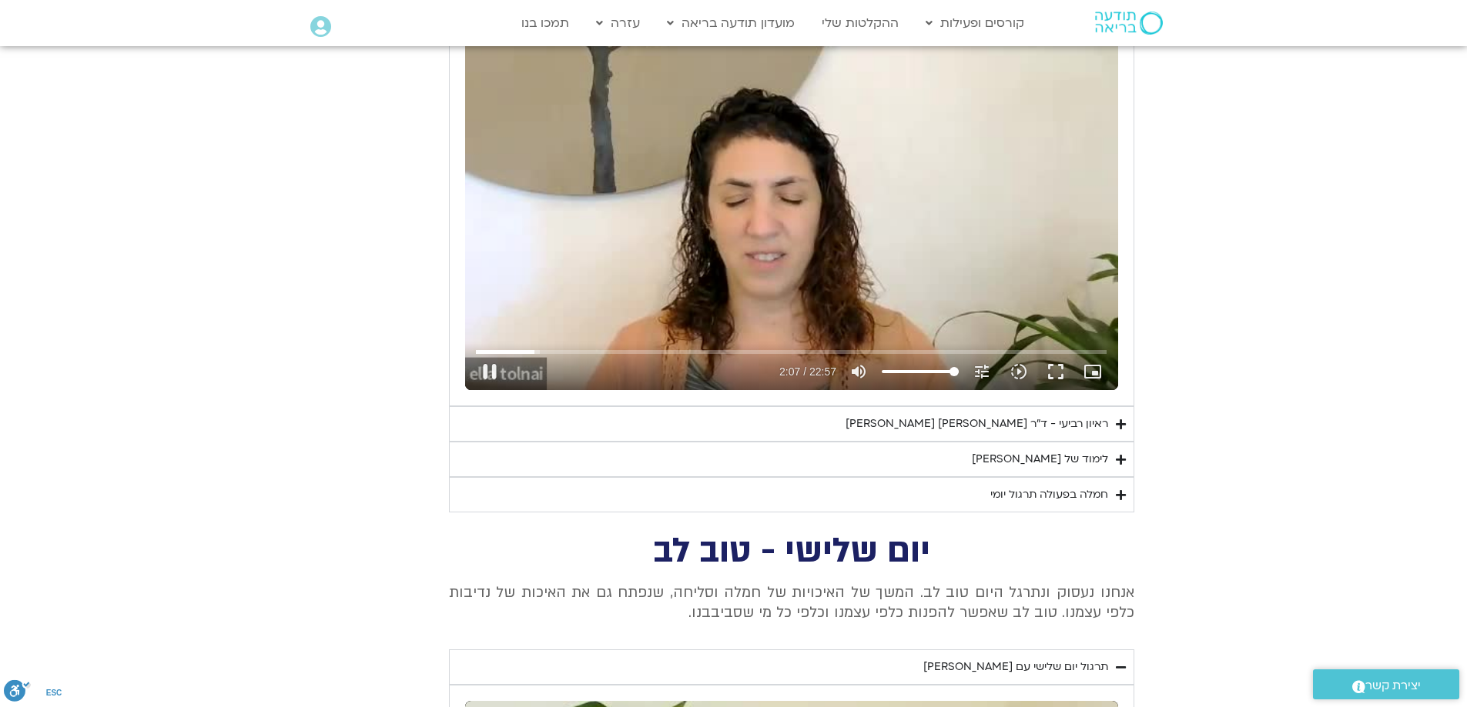
type input "1640.5"
type input "127.627436"
type input "1640.5"
type input "127.82695"
type input "1640.5"
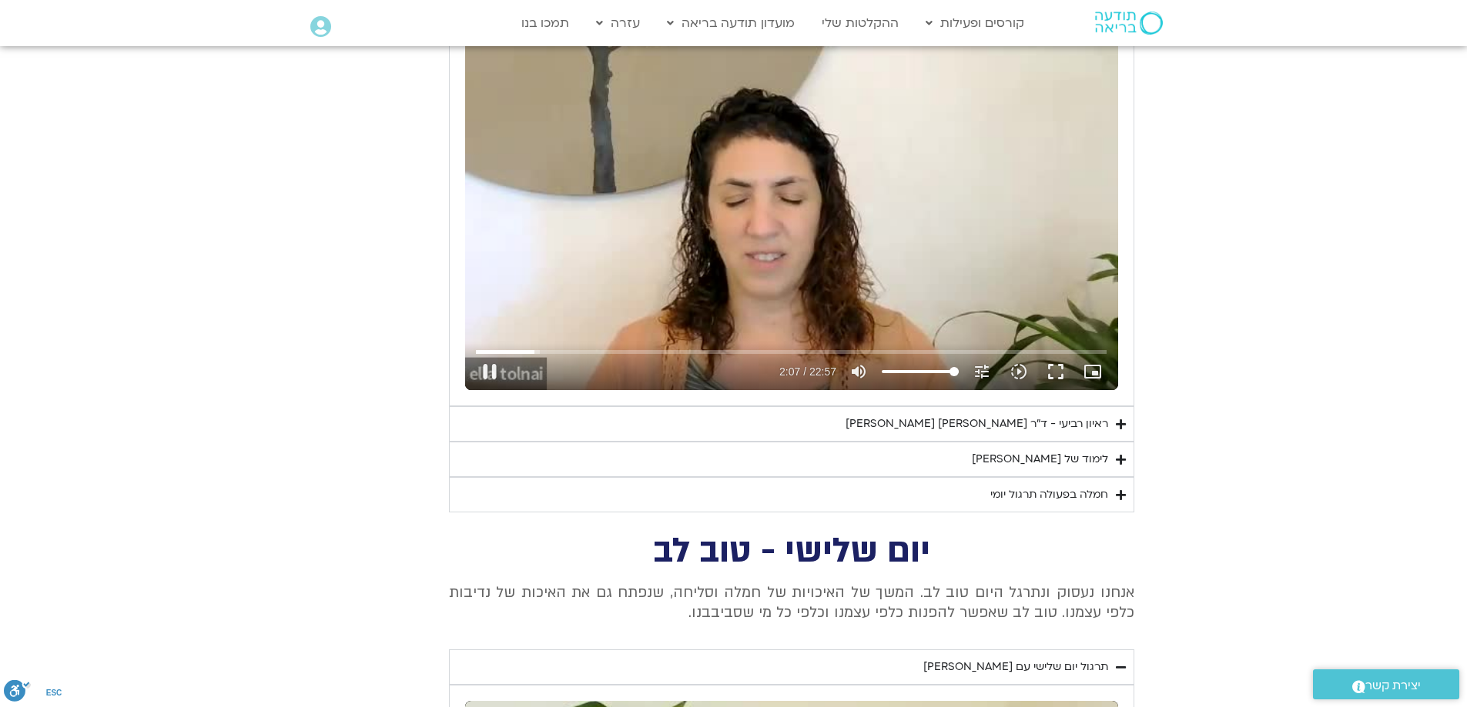
type input "128.029962"
type input "1640.5"
type input "128.232811"
type input "1640.5"
type input "128.426995"
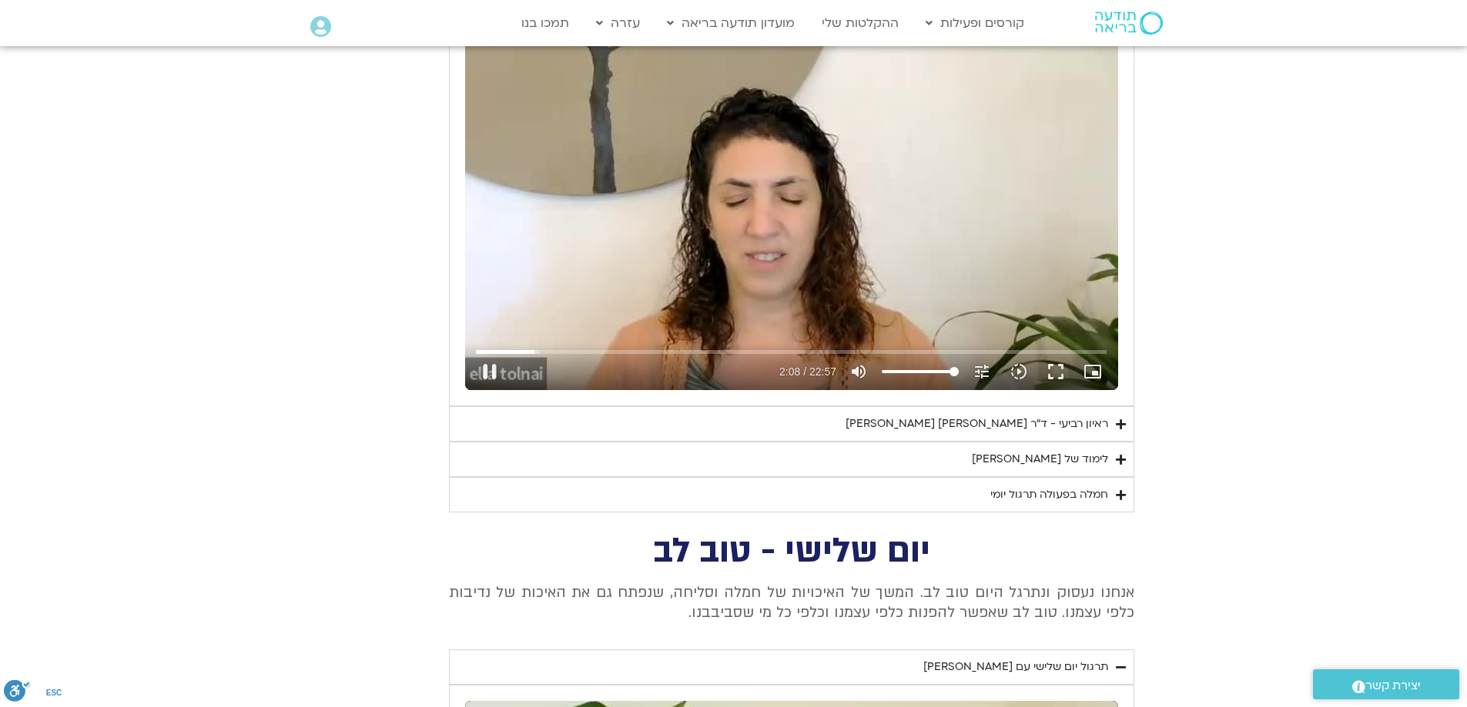
type input "1640.5"
type input "128.630329"
type input "1640.5"
type input "128.828591"
type input "1640.5"
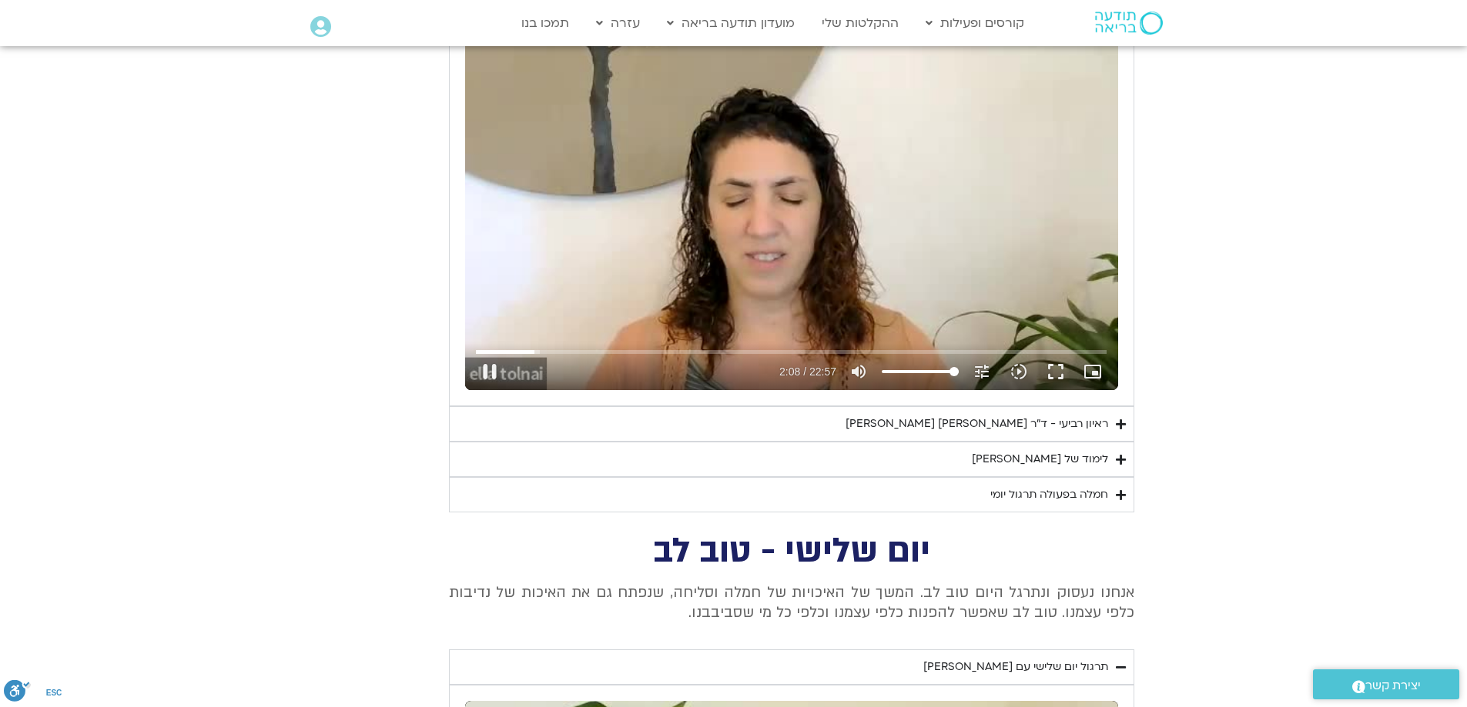
type input "129.028298"
type input "1640.5"
type input "129.228535"
type input "1640.5"
type input "129.42814"
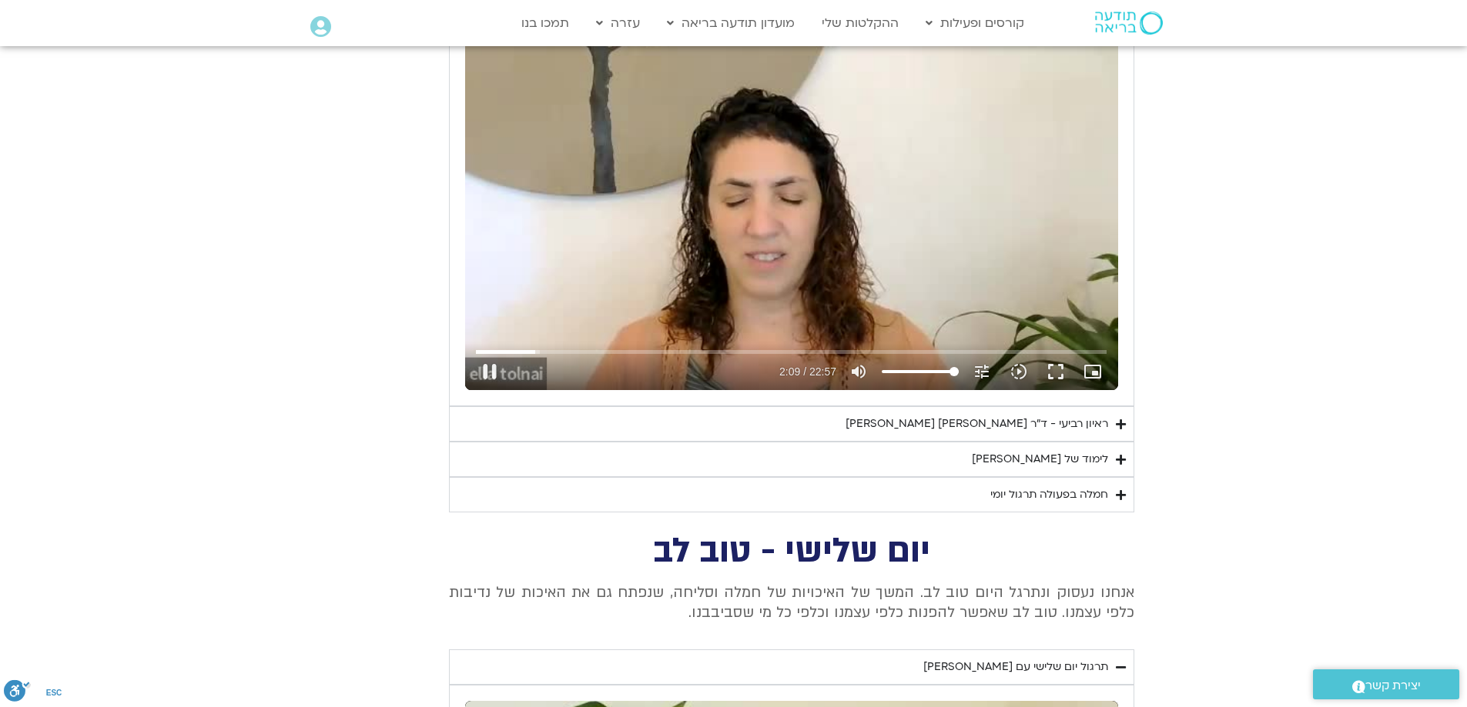
type input "1640.5"
type input "129.630331"
type input "1640.5"
type input "129.831304"
type input "1640.5"
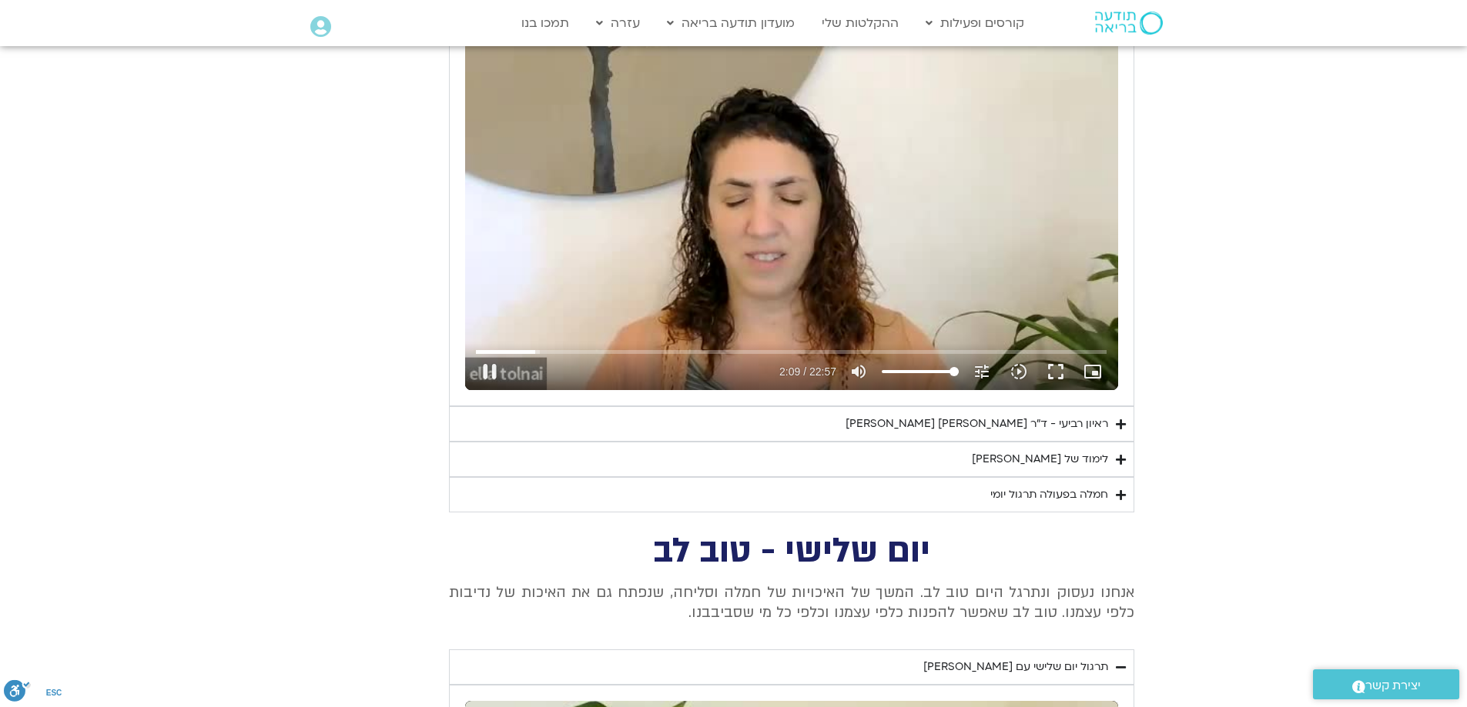
type input "130.033659"
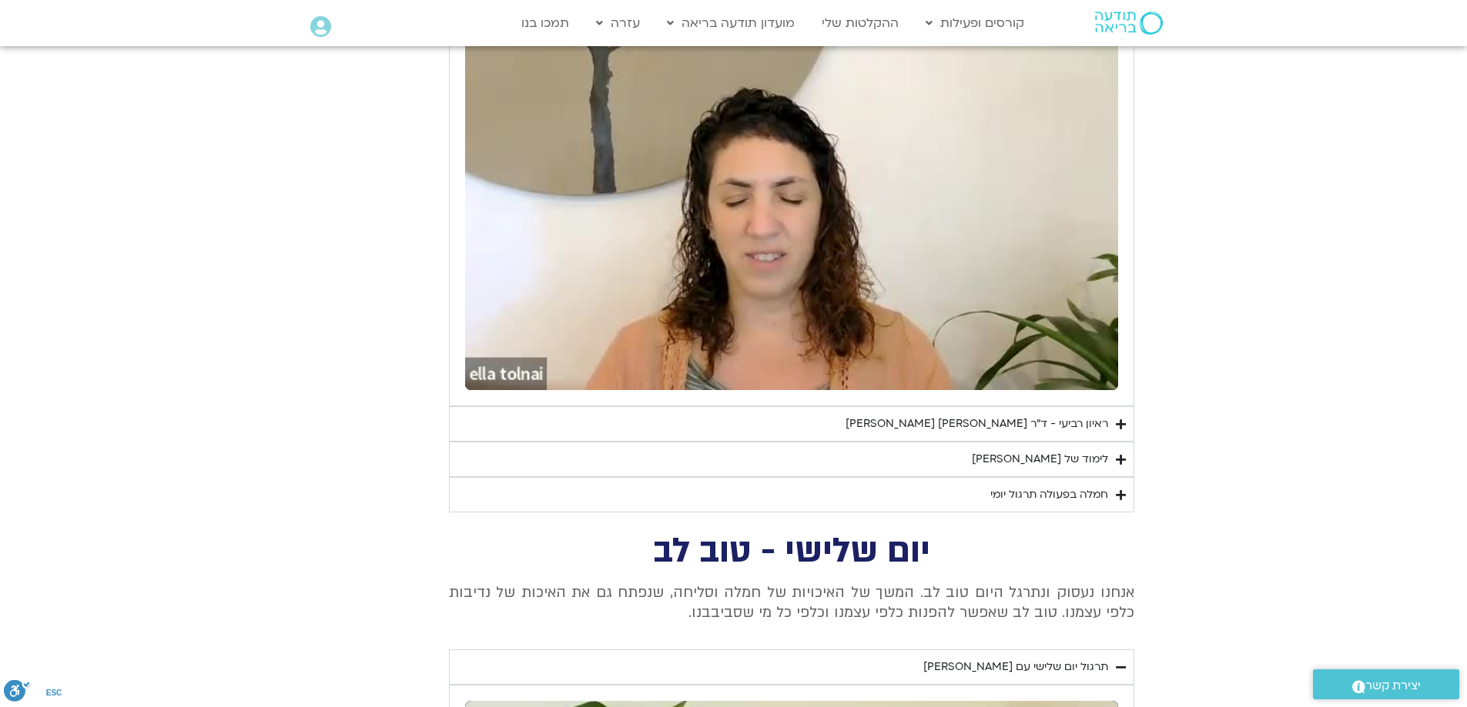
type input "1640.5"
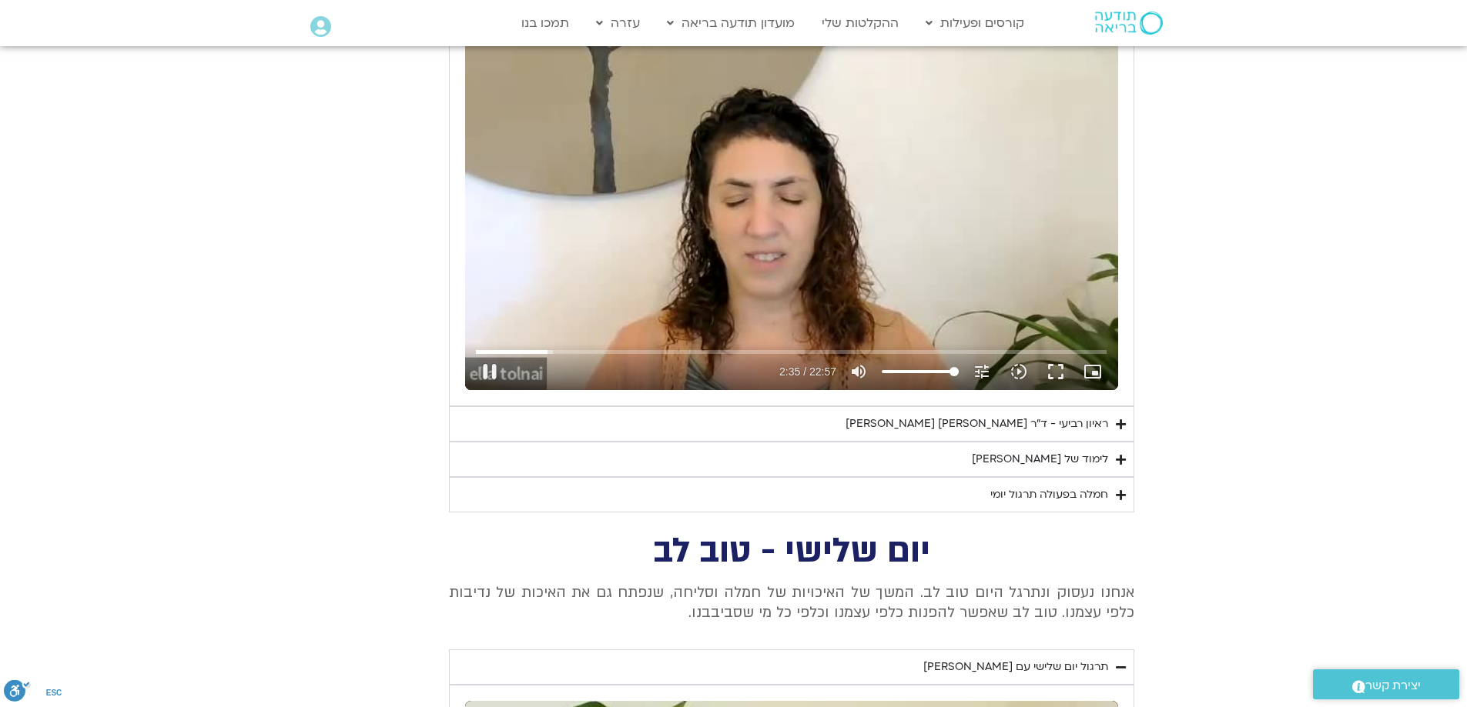
type input "155.768748"
type input "1640.5"
type input "155.964827"
type input "1640.5"
type input "156.163926"
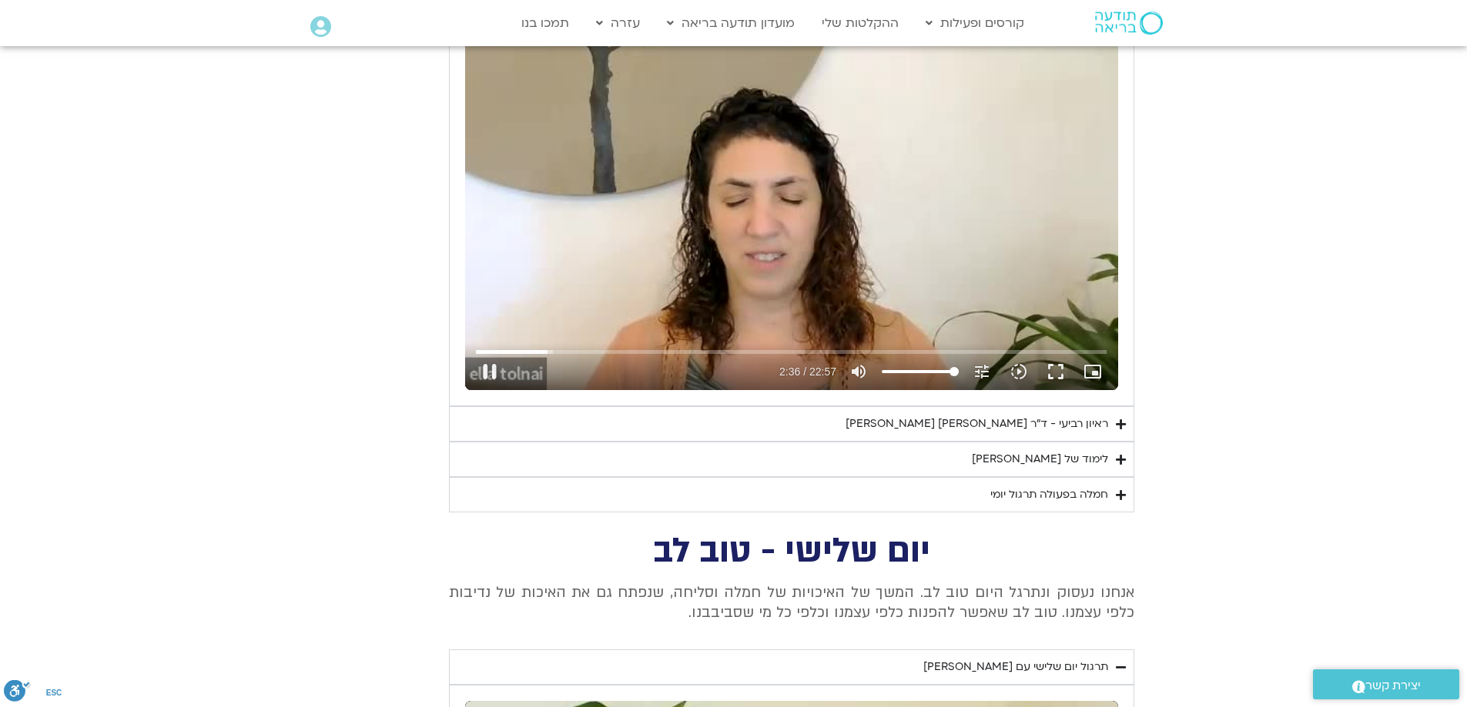
type input "1640.5"
type input "156.362936"
type input "1640.5"
type input "156.565133"
type input "1640.5"
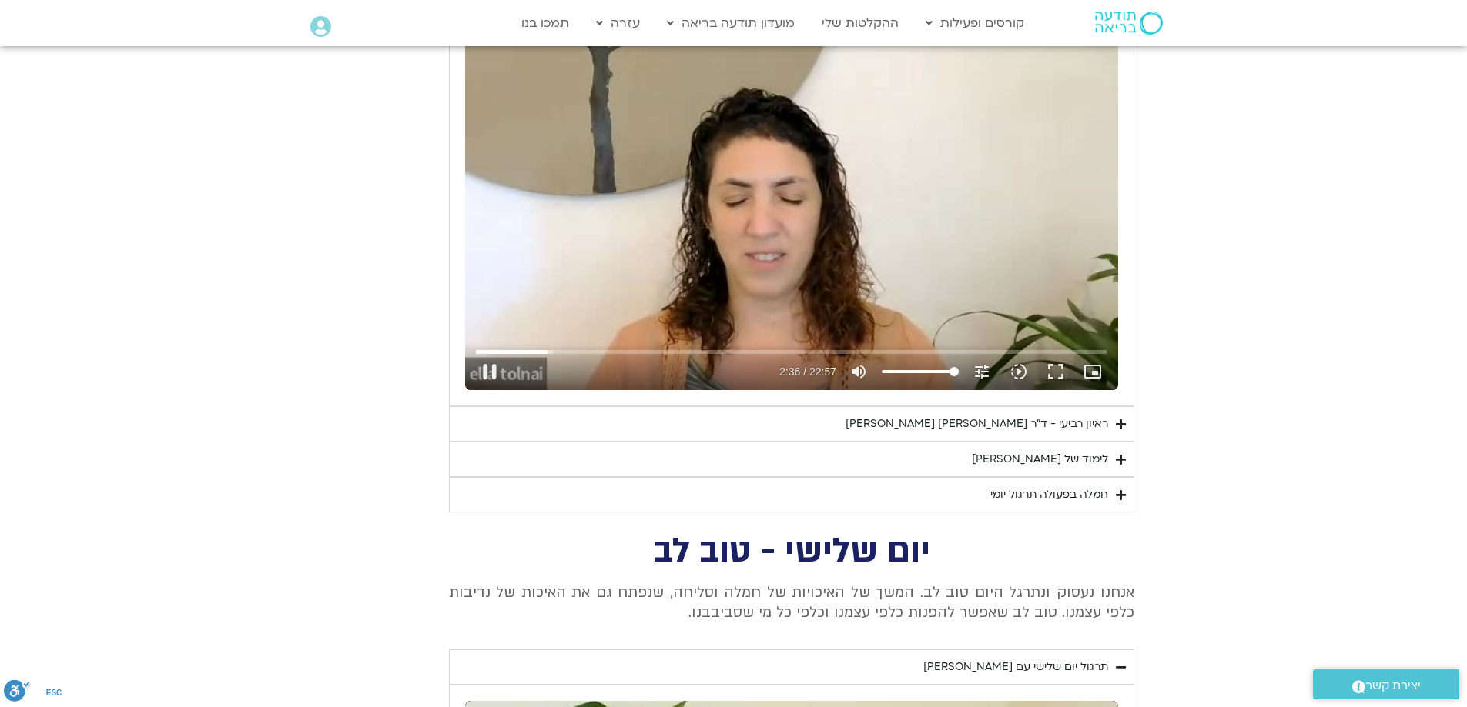
type input "156.765575"
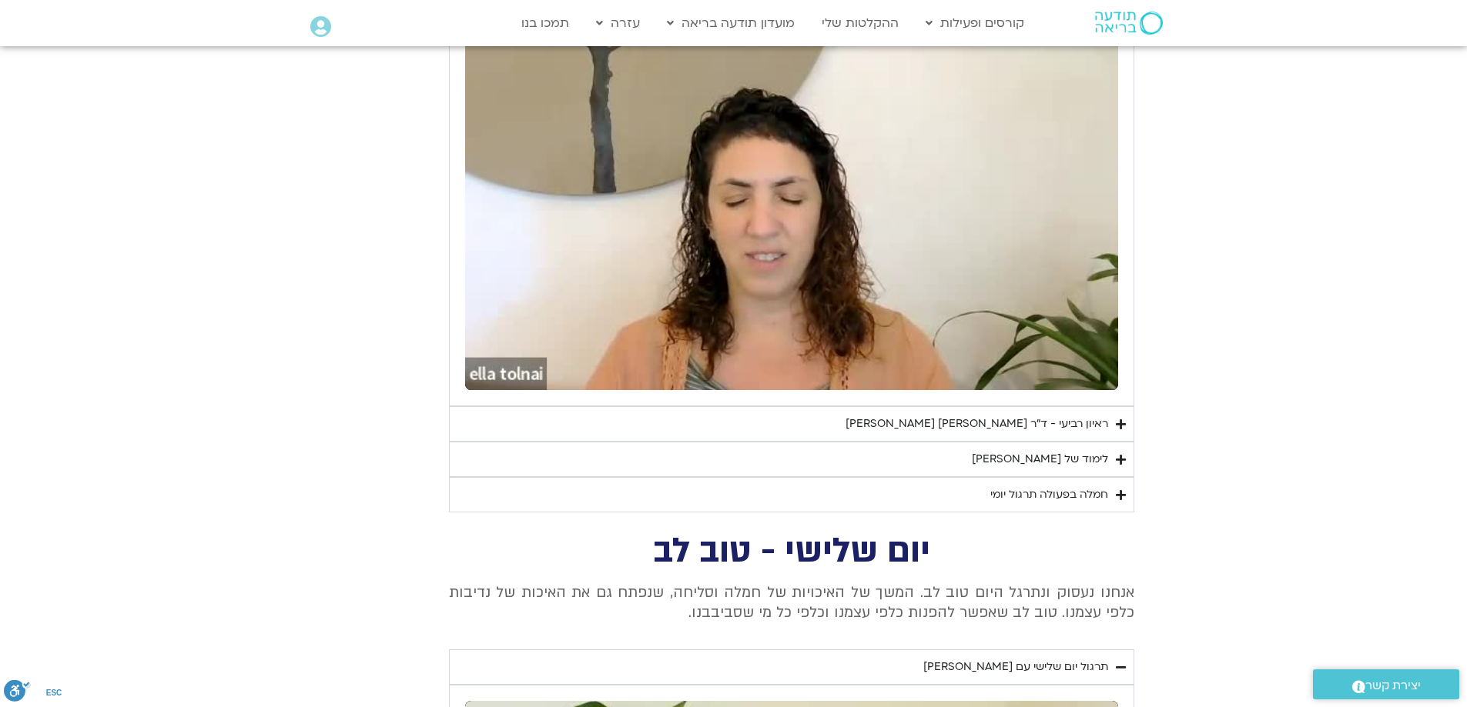
type input "1640.5"
type input "157.162398"
type input "1640.5"
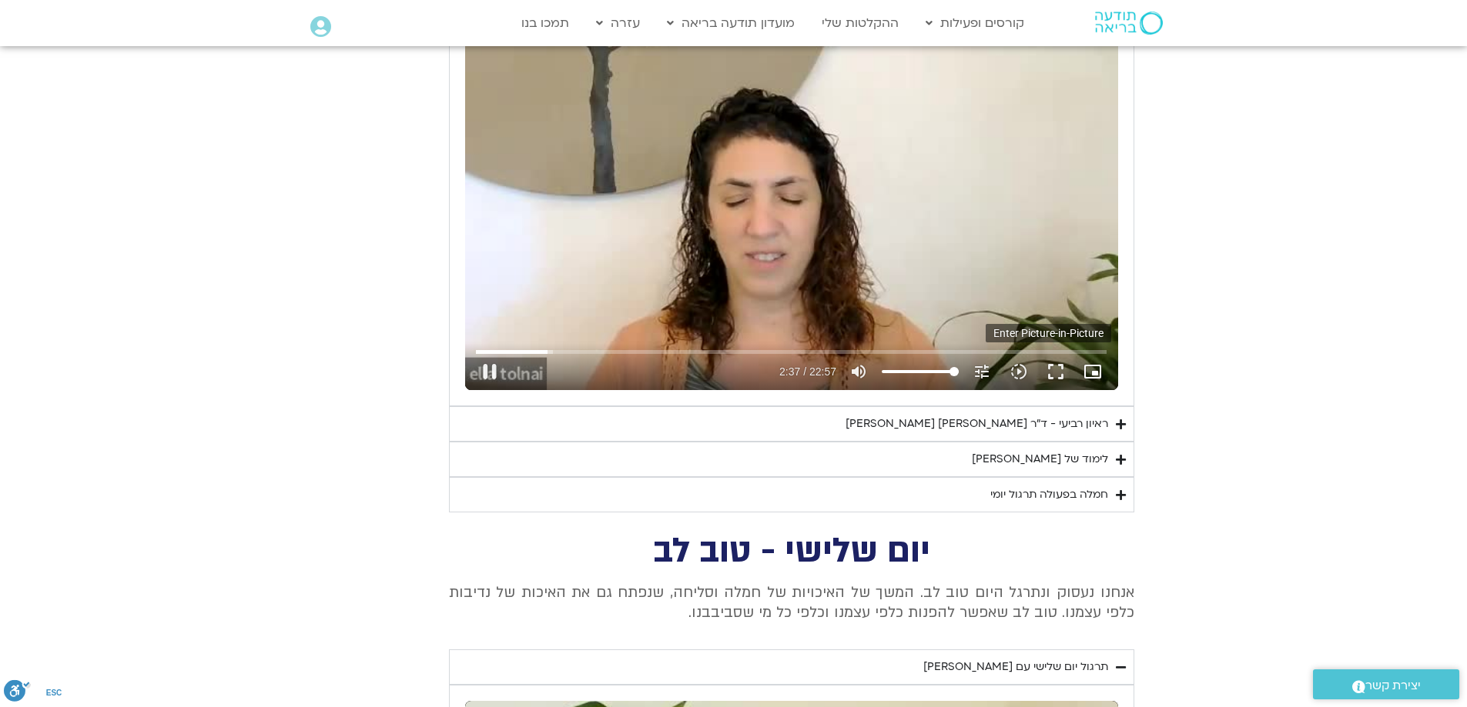
type input "157.365183"
type input "1640.5"
type input "157.565375"
type input "1640.5"
type input "157.763493"
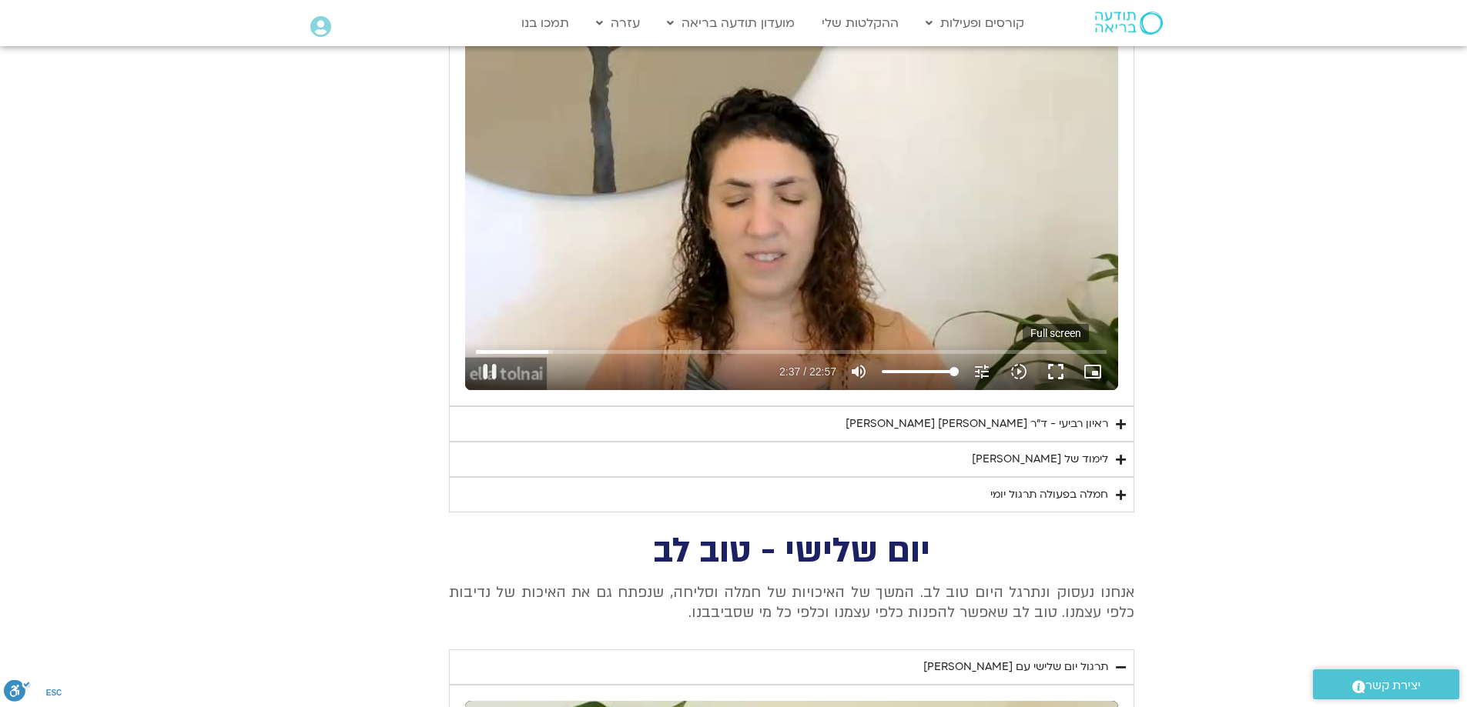
type input "1640.5"
type input "158.013077"
type input "1640.5"
type input "158.169792"
type input "1640.5"
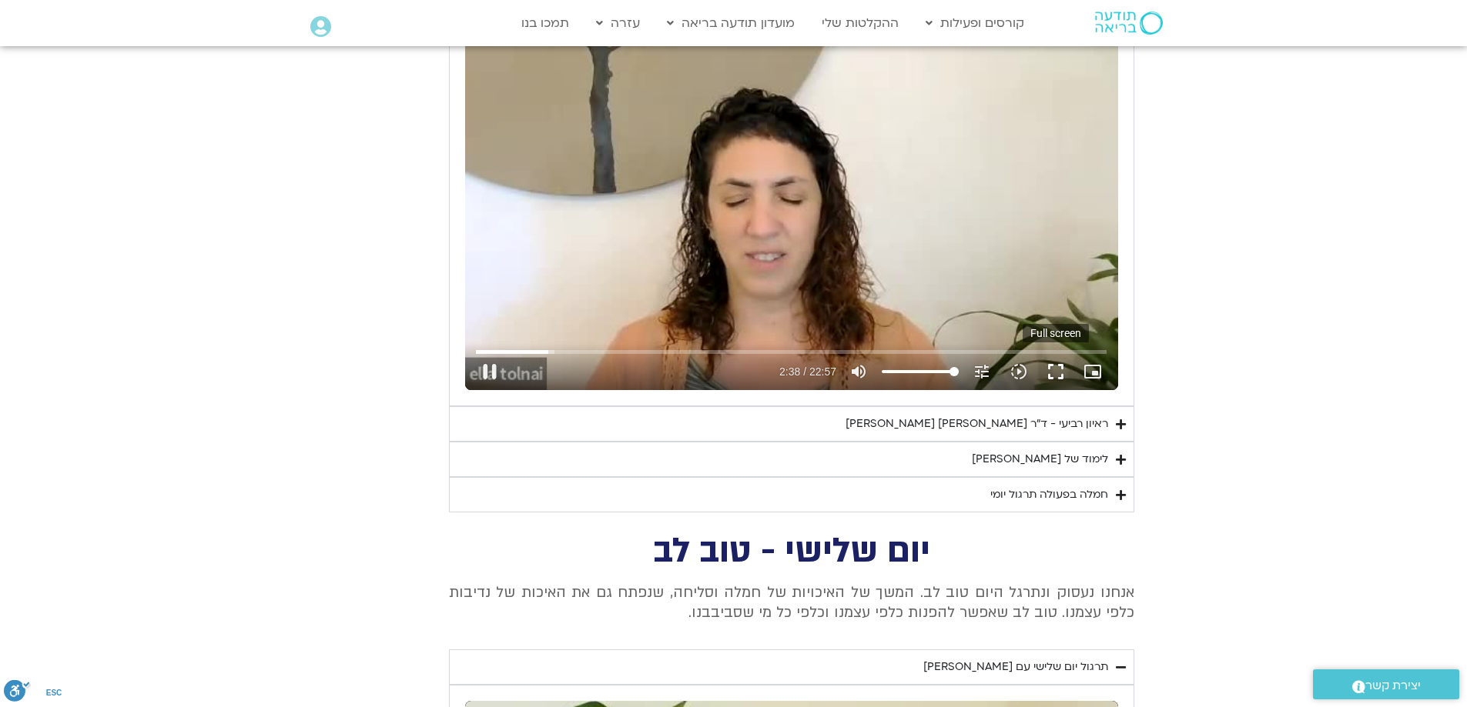
type input "158.364163"
type input "1640.5"
type input "158.577133"
type input "1640.5"
click at [1056, 374] on button "fullscreen" at bounding box center [1055, 371] width 37 height 37
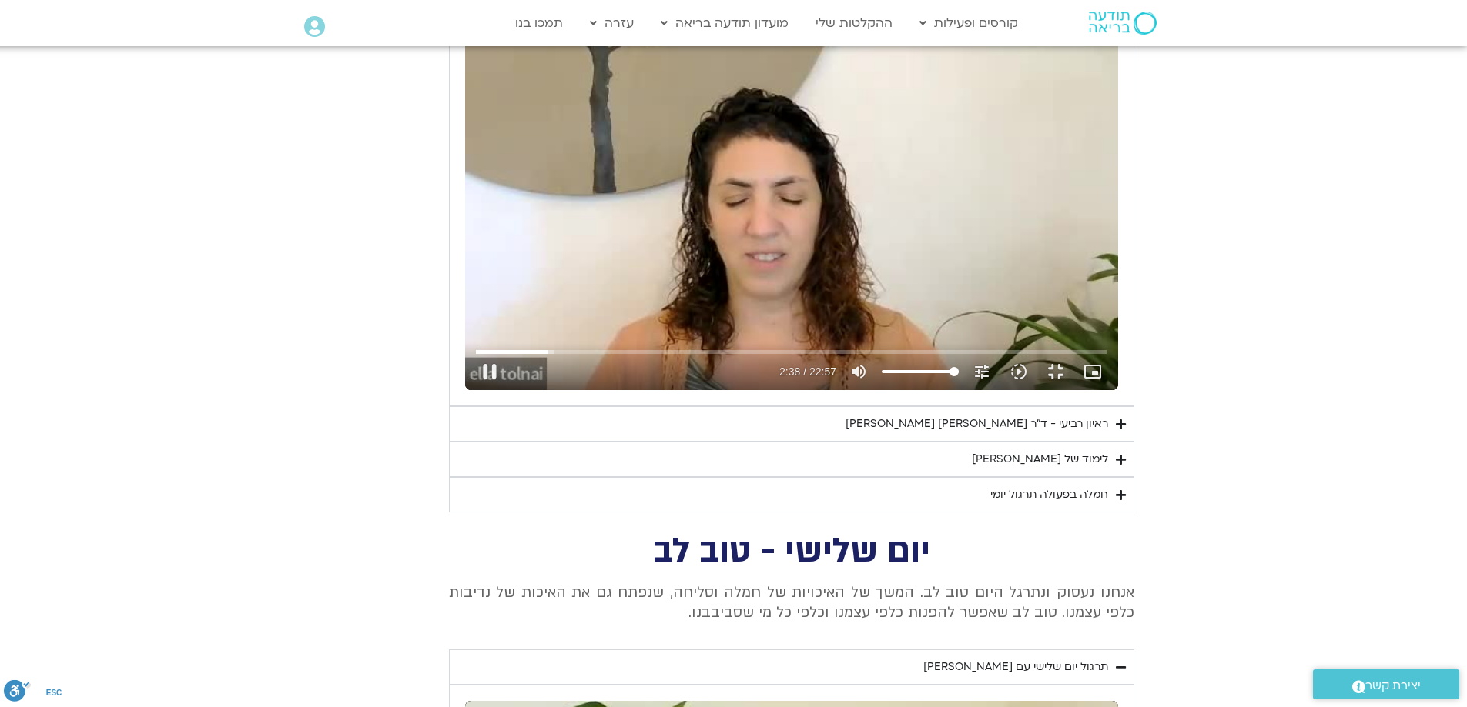
type input "158.924906"
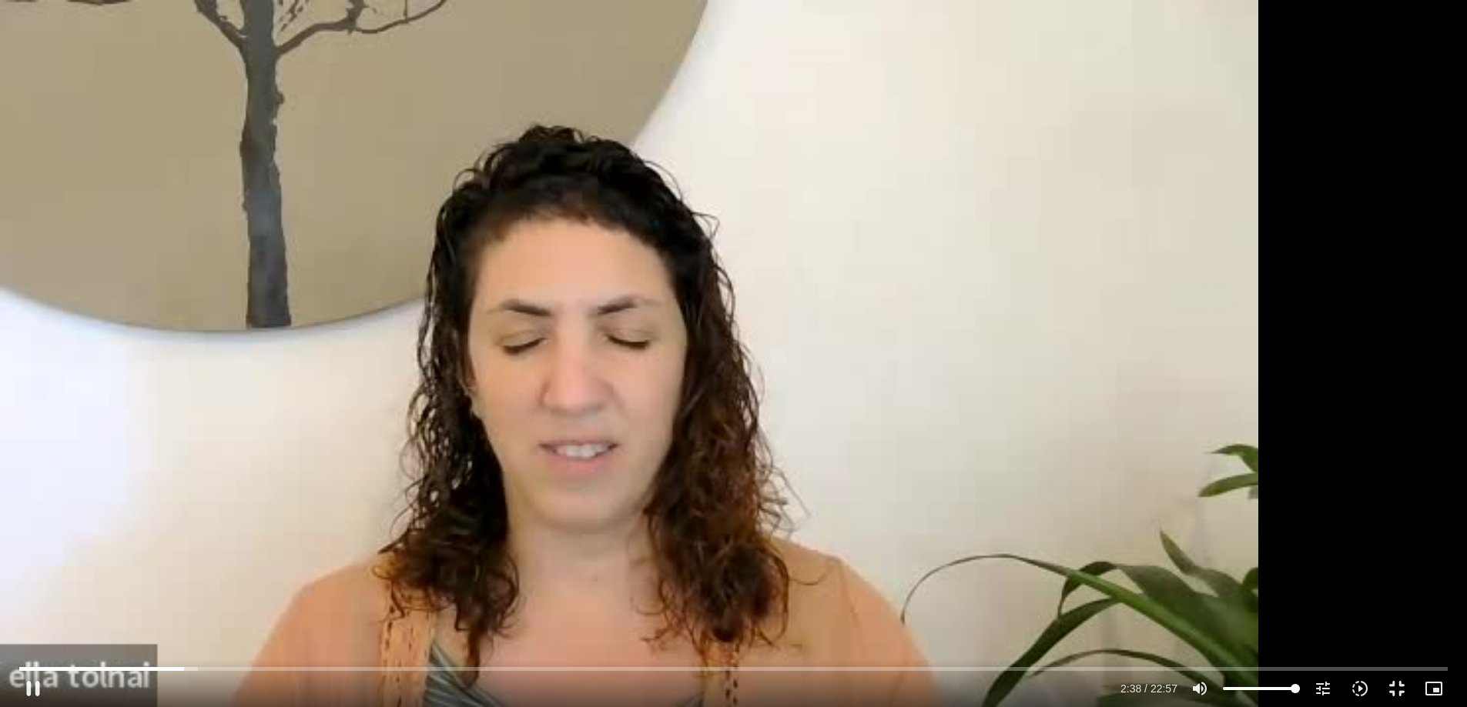
type input "1640.5"
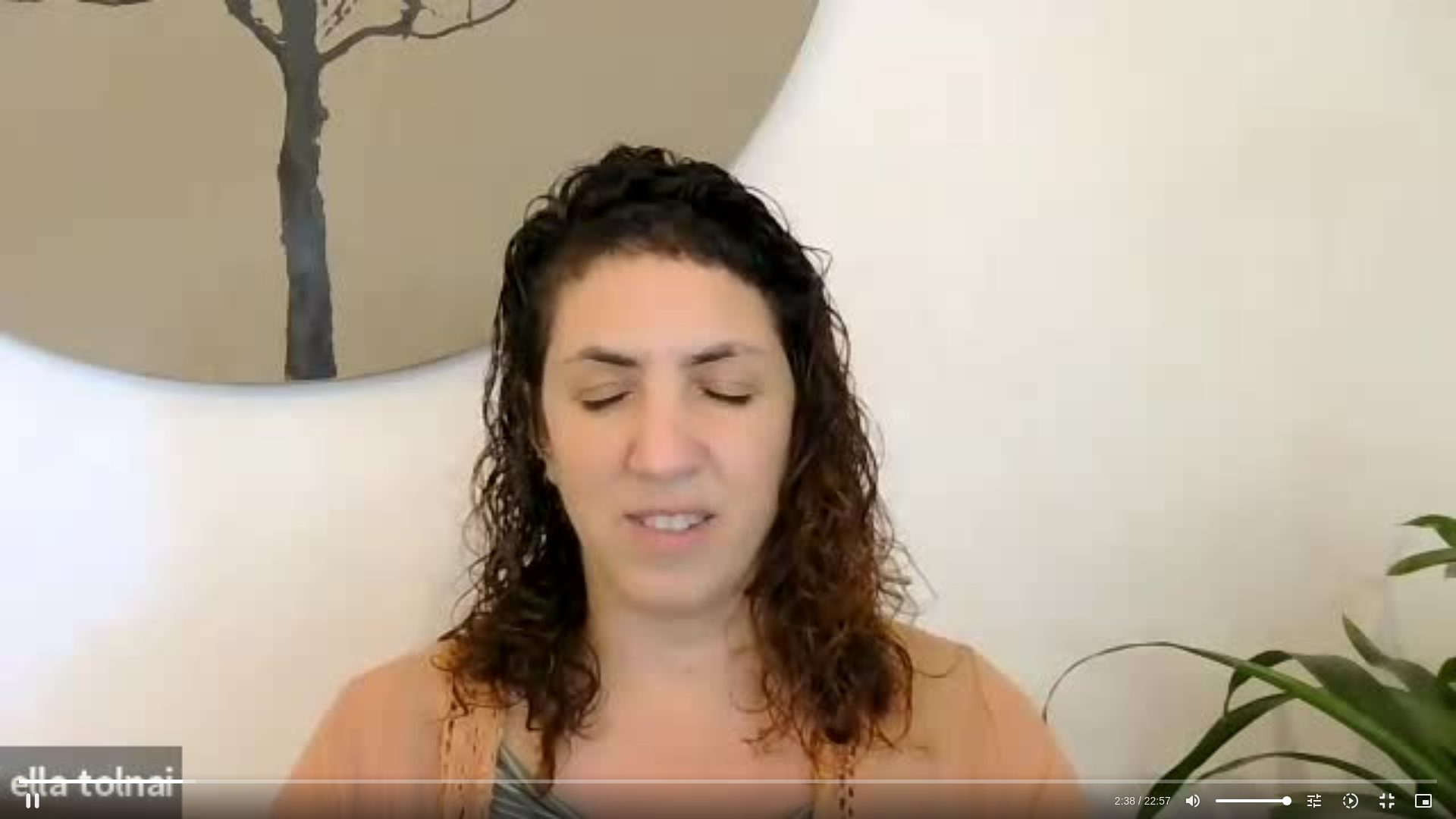
type input "159.090105"
type input "1640.5"
type input "159.315323"
type input "1640.5"
type input "159.476004"
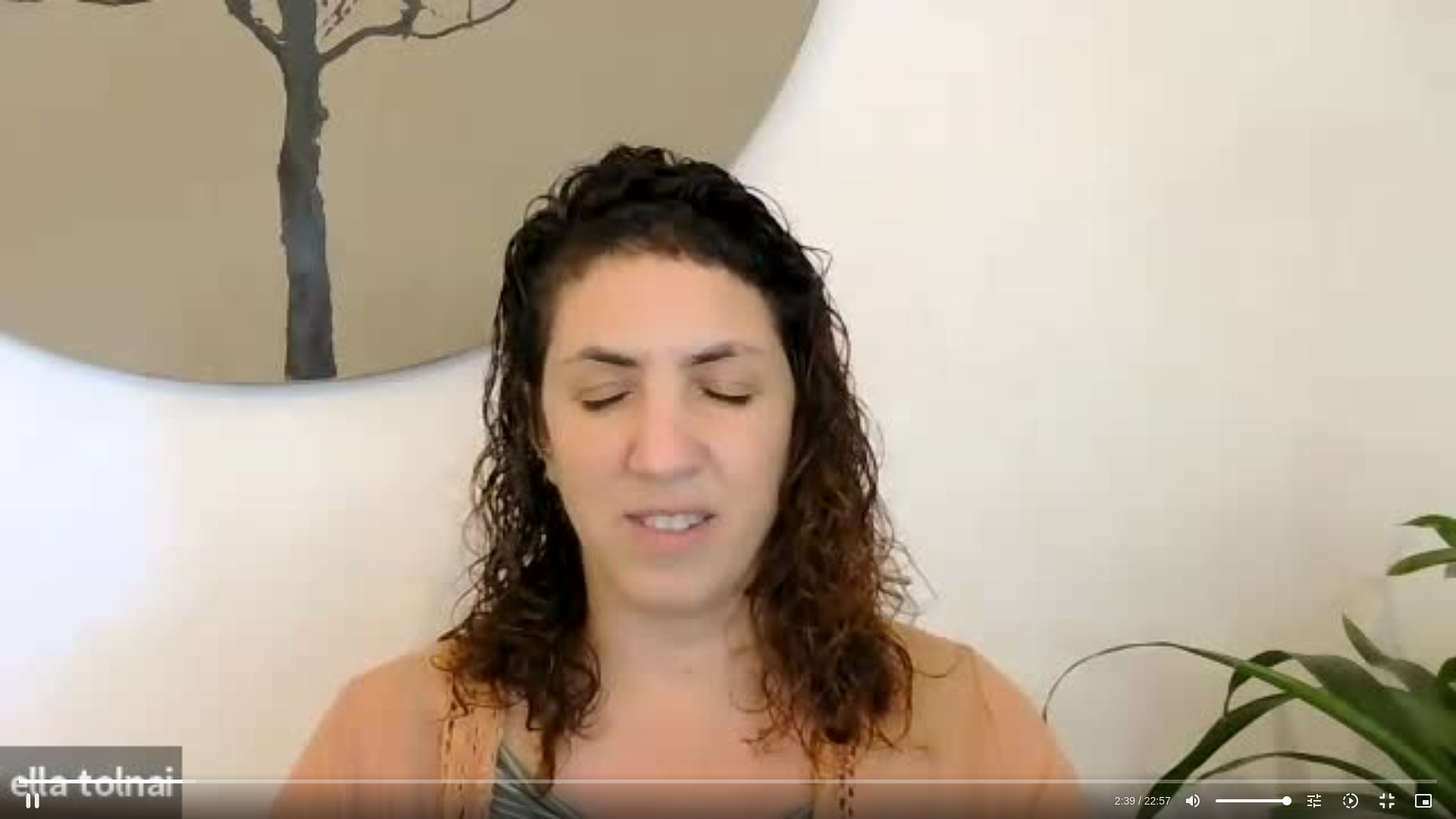
type input "1640.5"
type input "159.692307"
type input "1640.5"
type input "159.908252"
type input "1640.5"
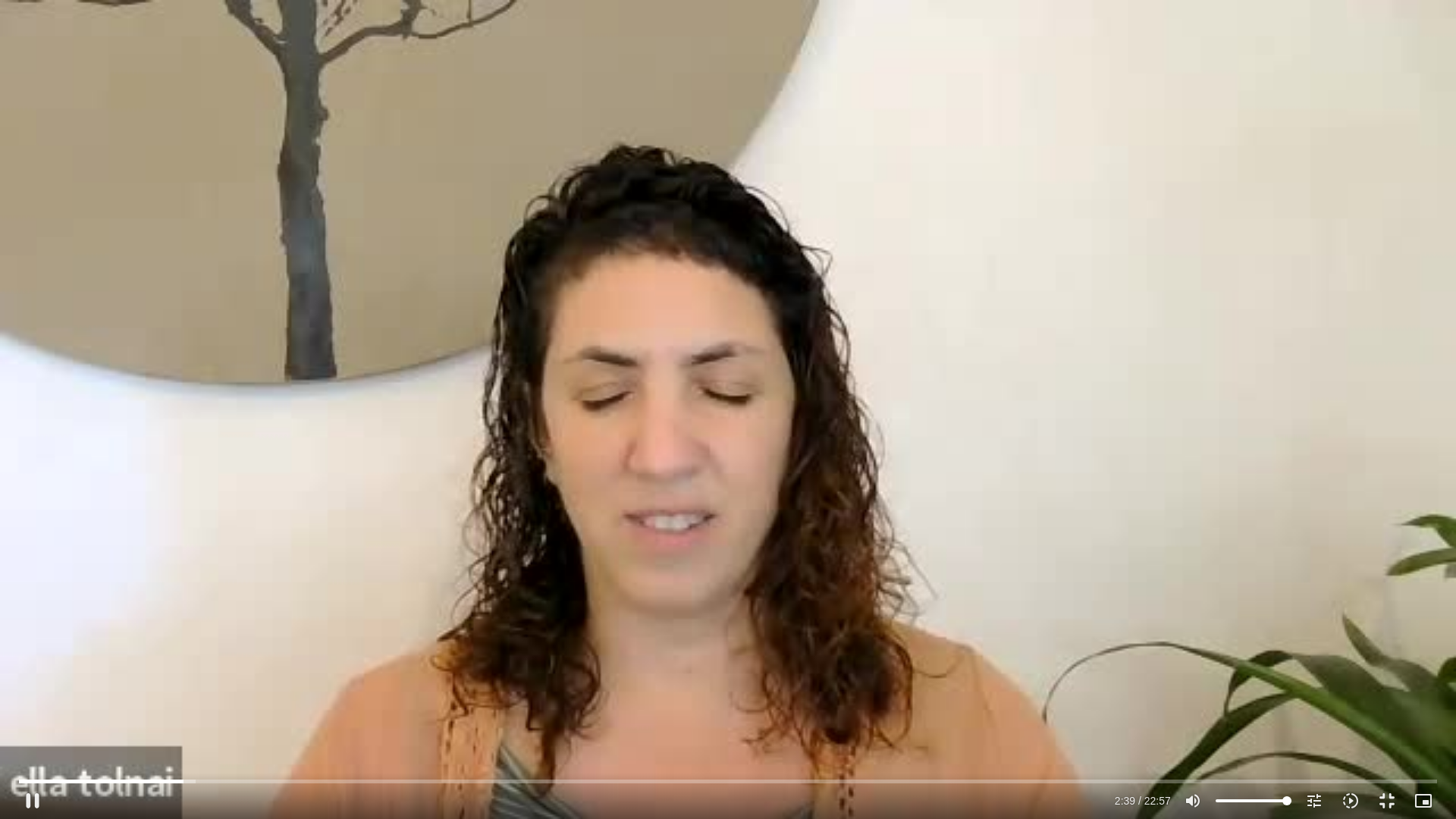
type input "160.106075"
type input "1640.5"
type input "160.286064"
type input "1640.5"
type input "160.485658"
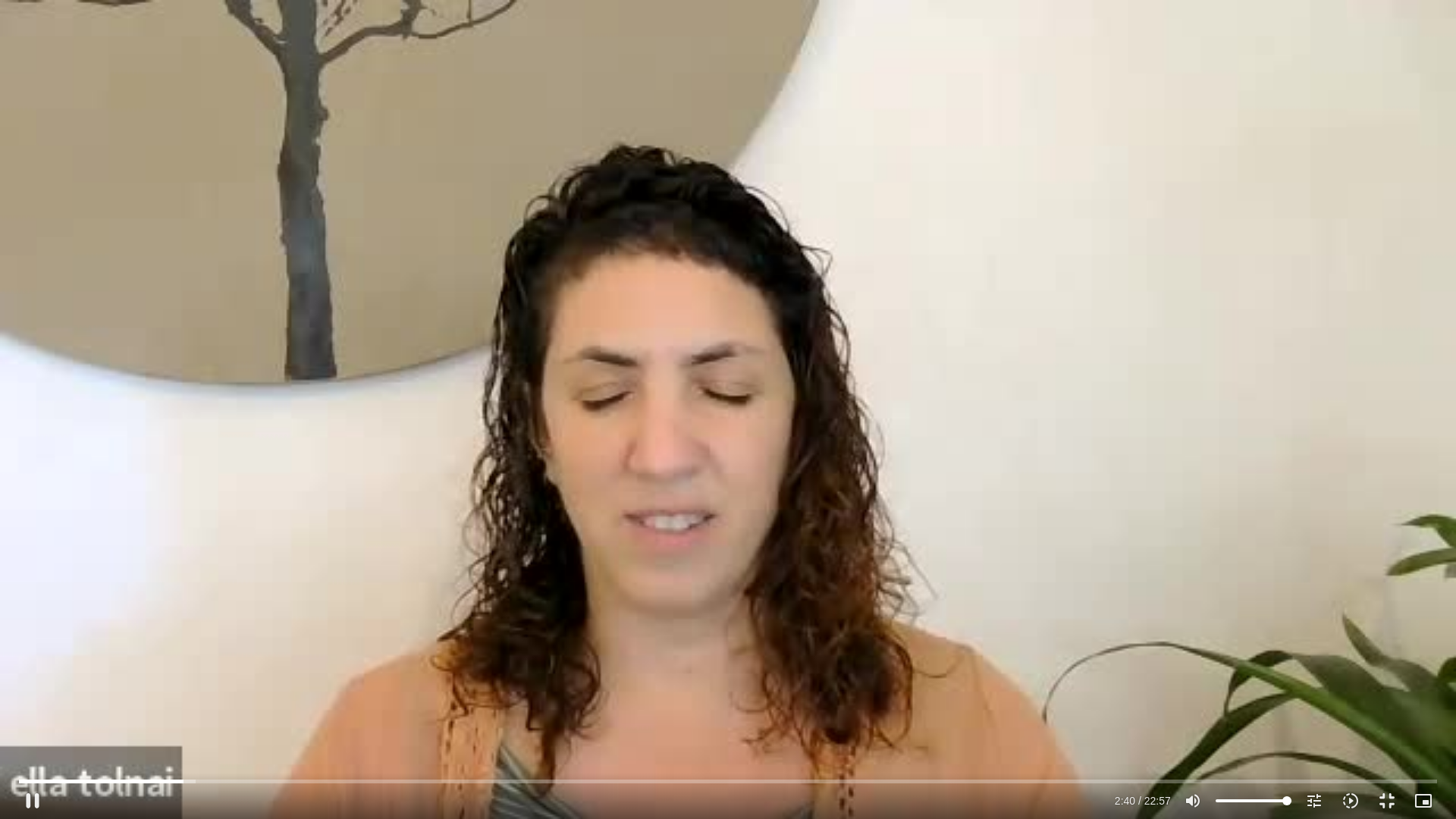
type input "1640.5"
type input "160.690646"
type input "1640.5"
type input "160.882718"
type input "1640.5"
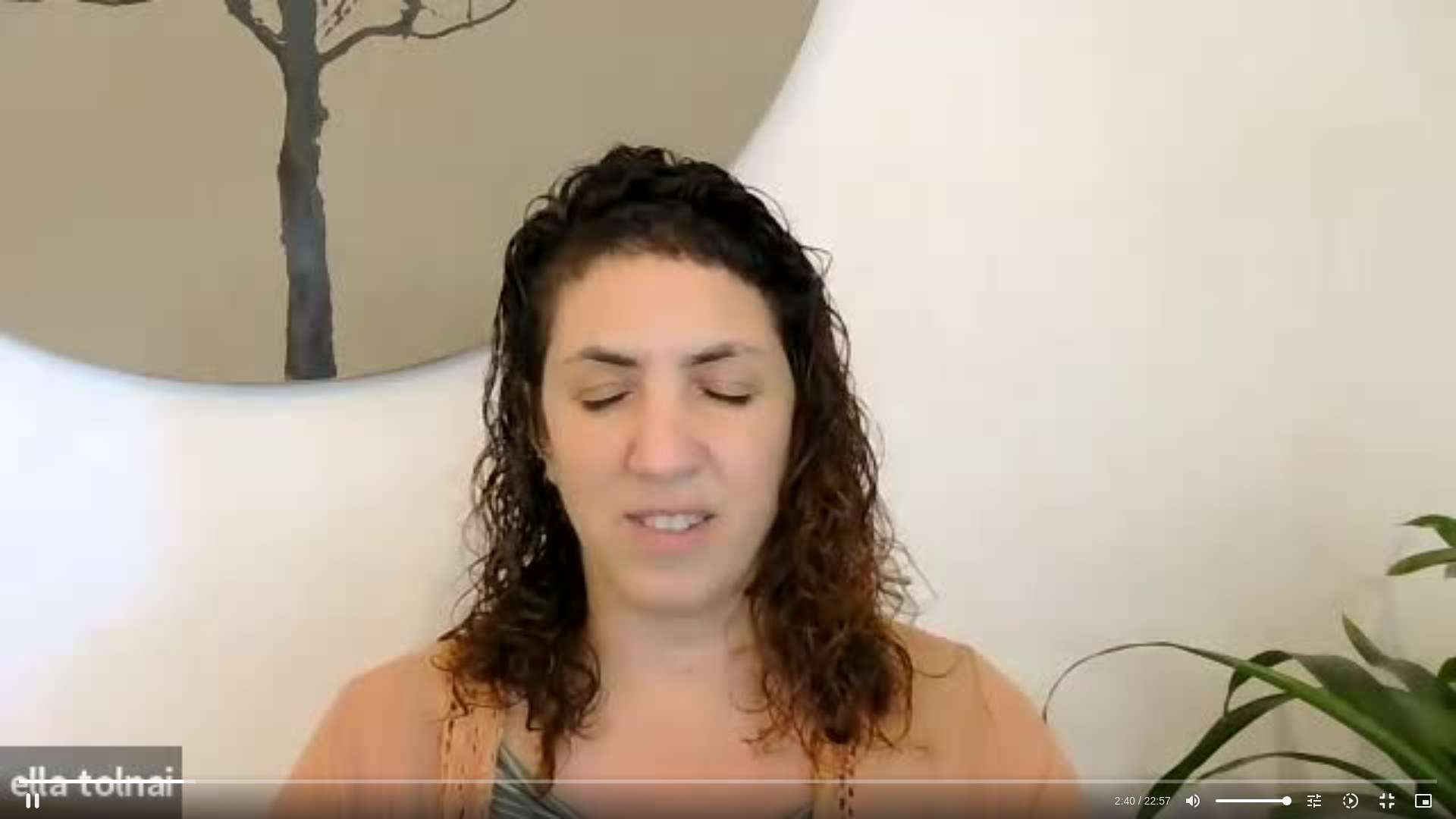
type input "161.070269"
type input "1640.5"
type input "161.259267"
type input "1640.5"
type input "161.458867"
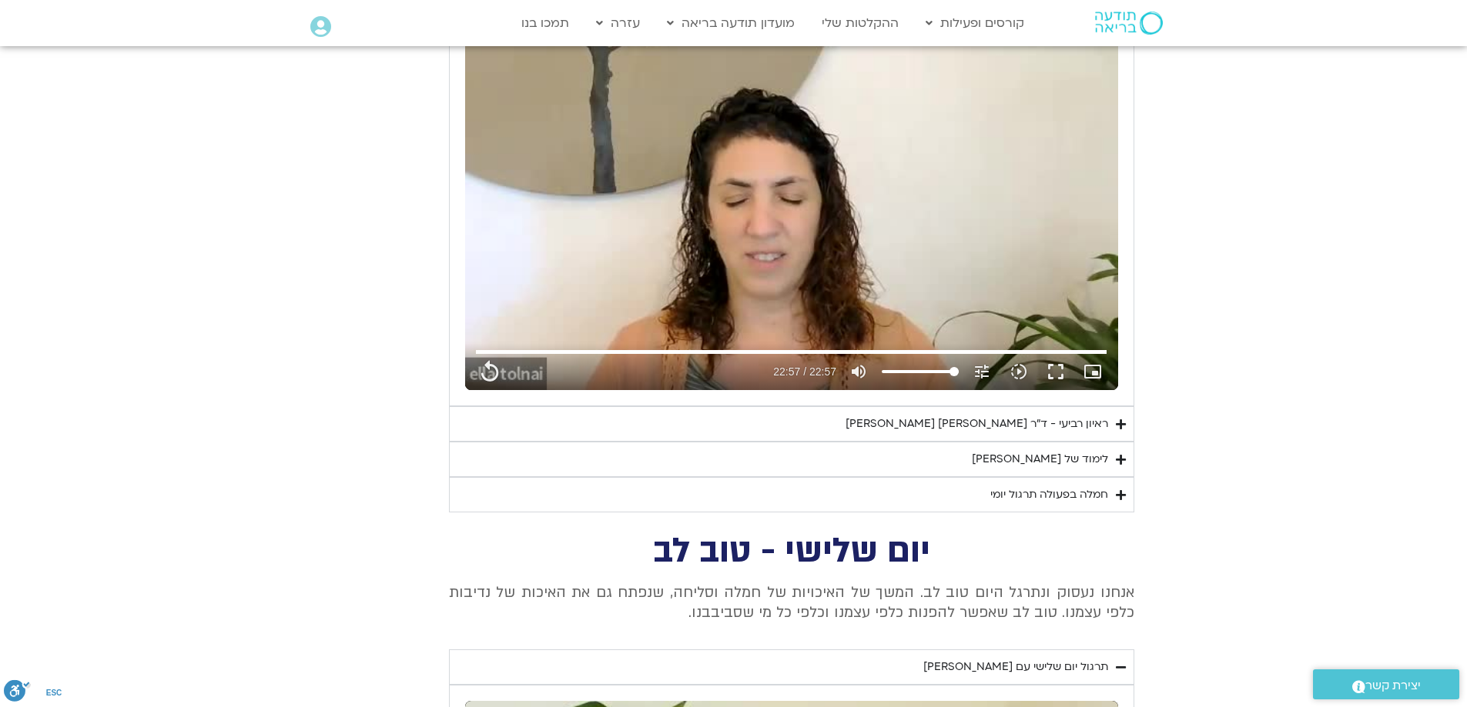
click at [1066, 425] on div "ראיון רביעי - ד"ר [PERSON_NAME] [PERSON_NAME]" at bounding box center [976, 424] width 263 height 18
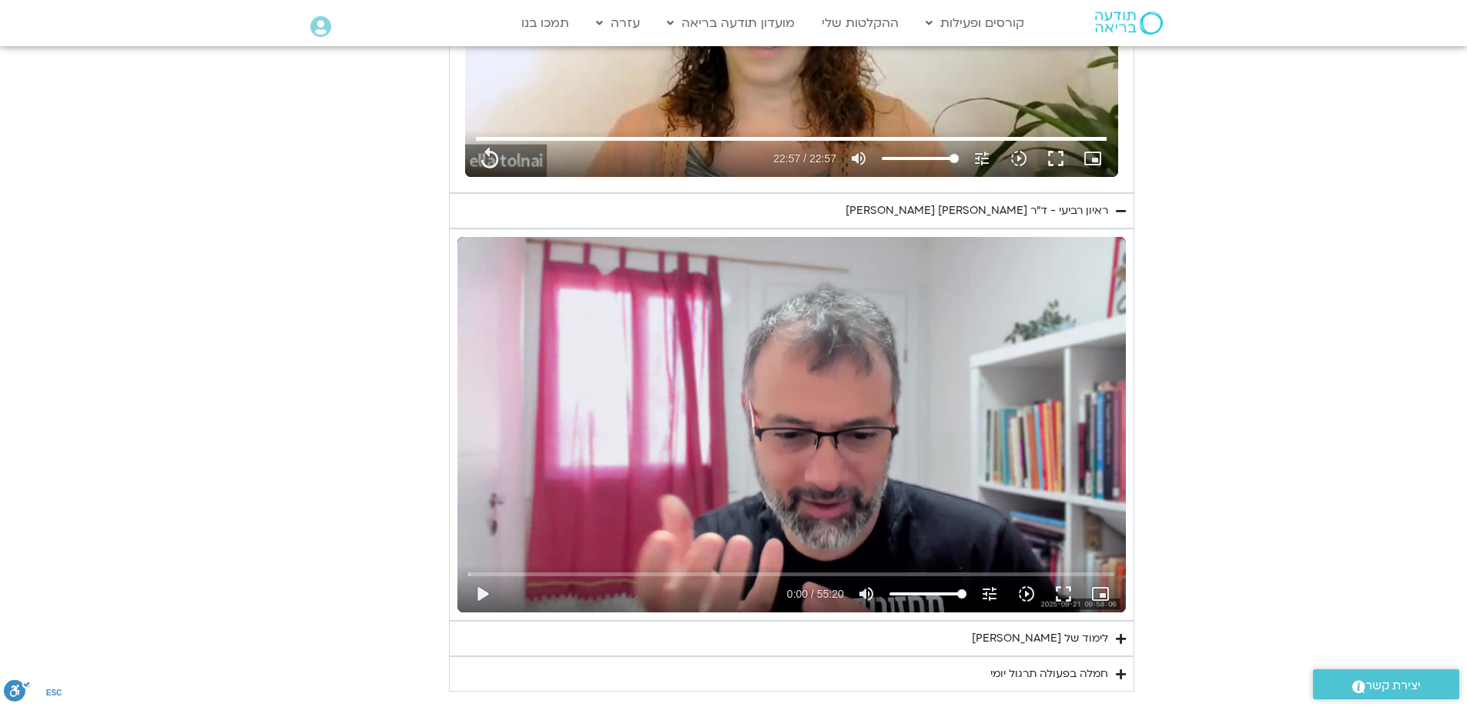
scroll to position [2771, 0]
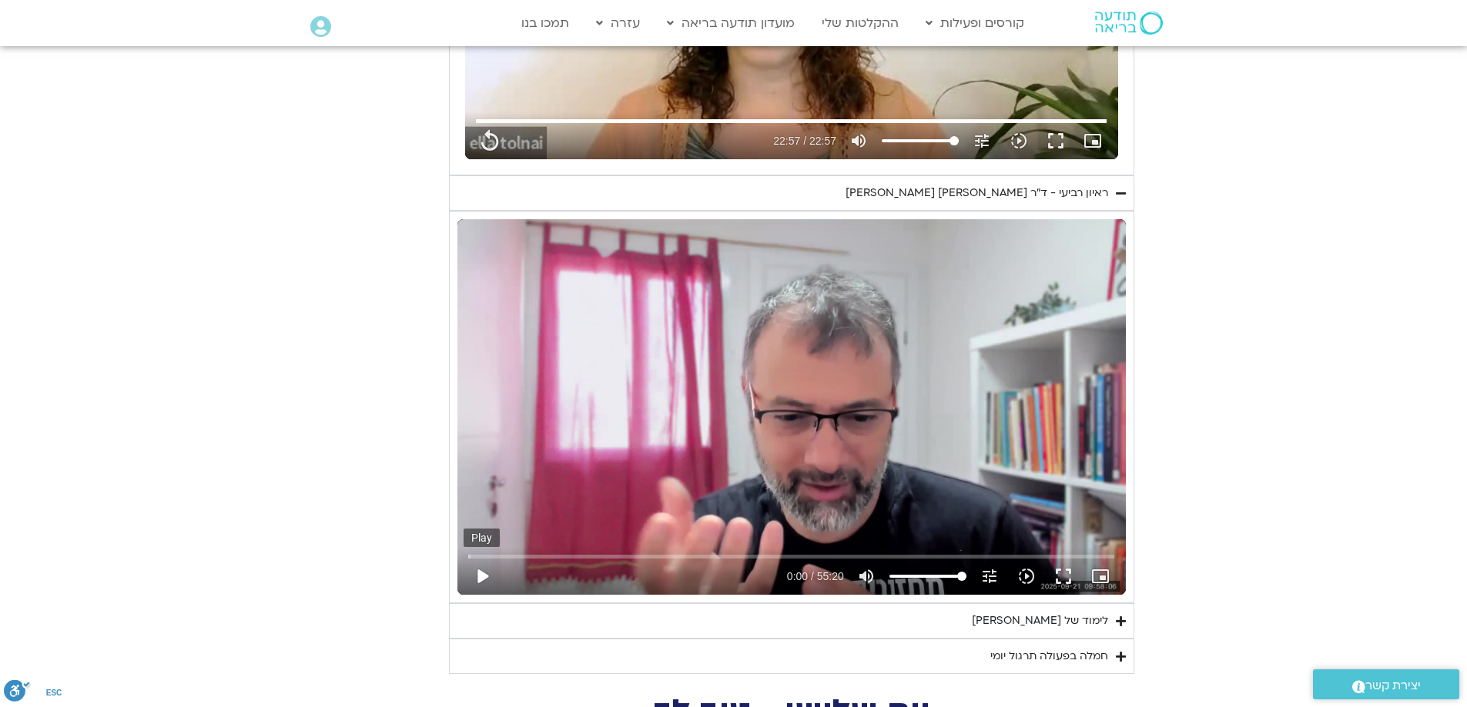
click at [480, 576] on button "play_arrow" at bounding box center [481, 576] width 37 height 37
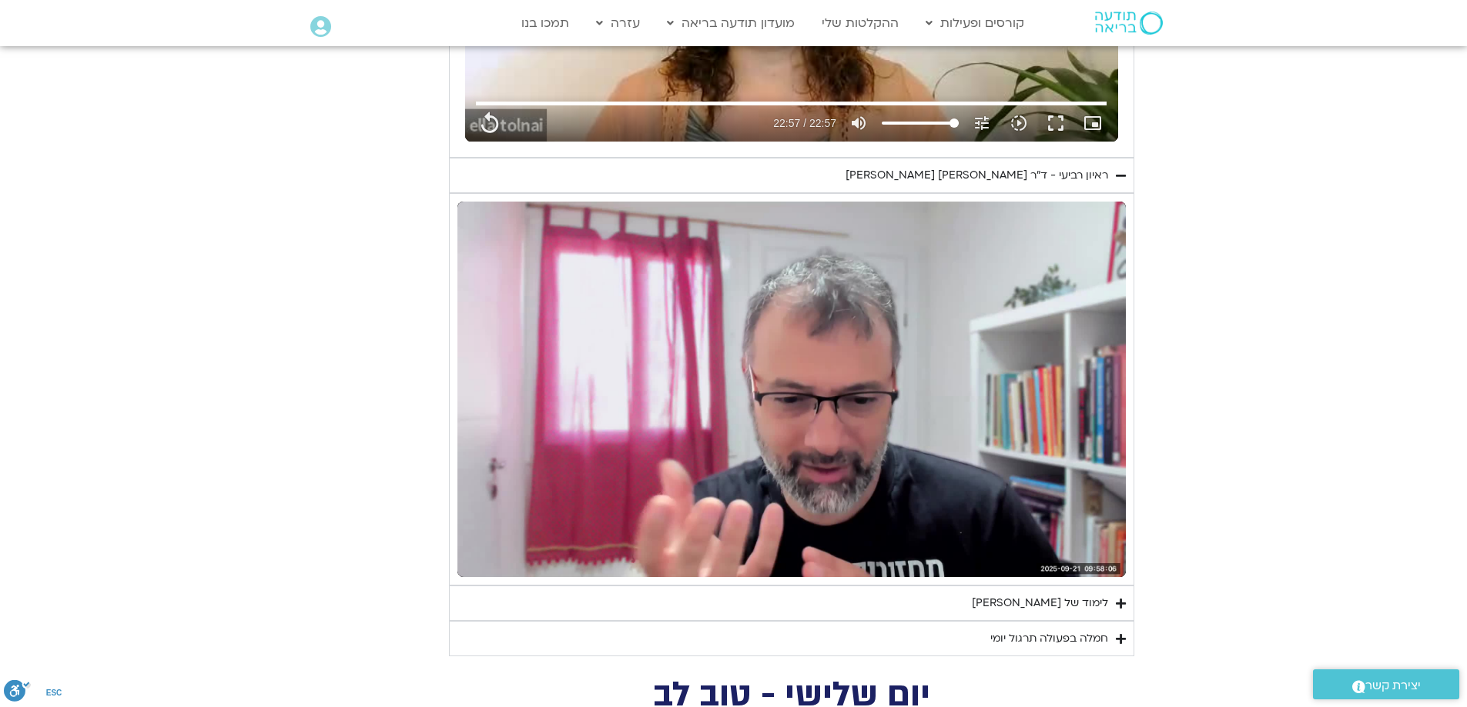
scroll to position [2848, 0]
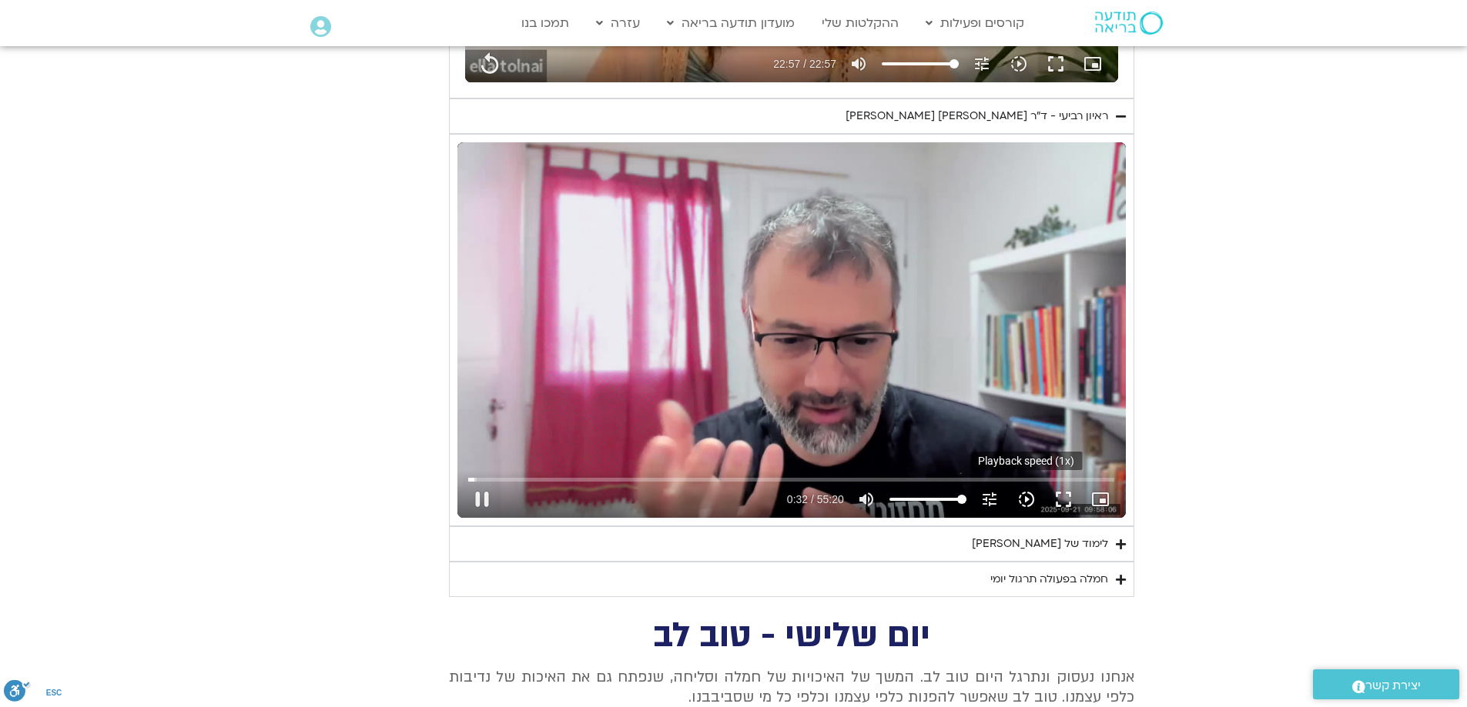
click at [1028, 497] on icon "slow_motion_video" at bounding box center [1026, 499] width 18 height 18
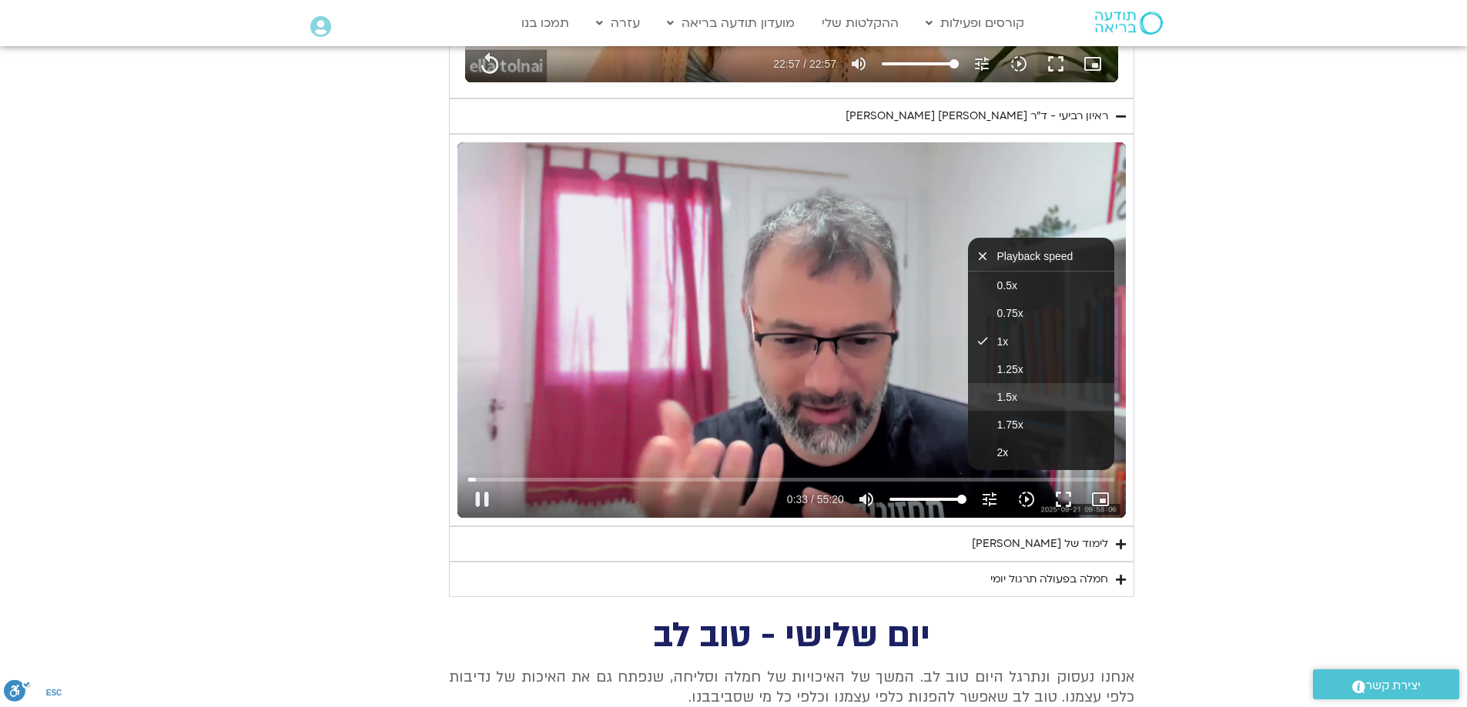
click at [1020, 403] on button "1.5x" at bounding box center [1041, 397] width 146 height 28
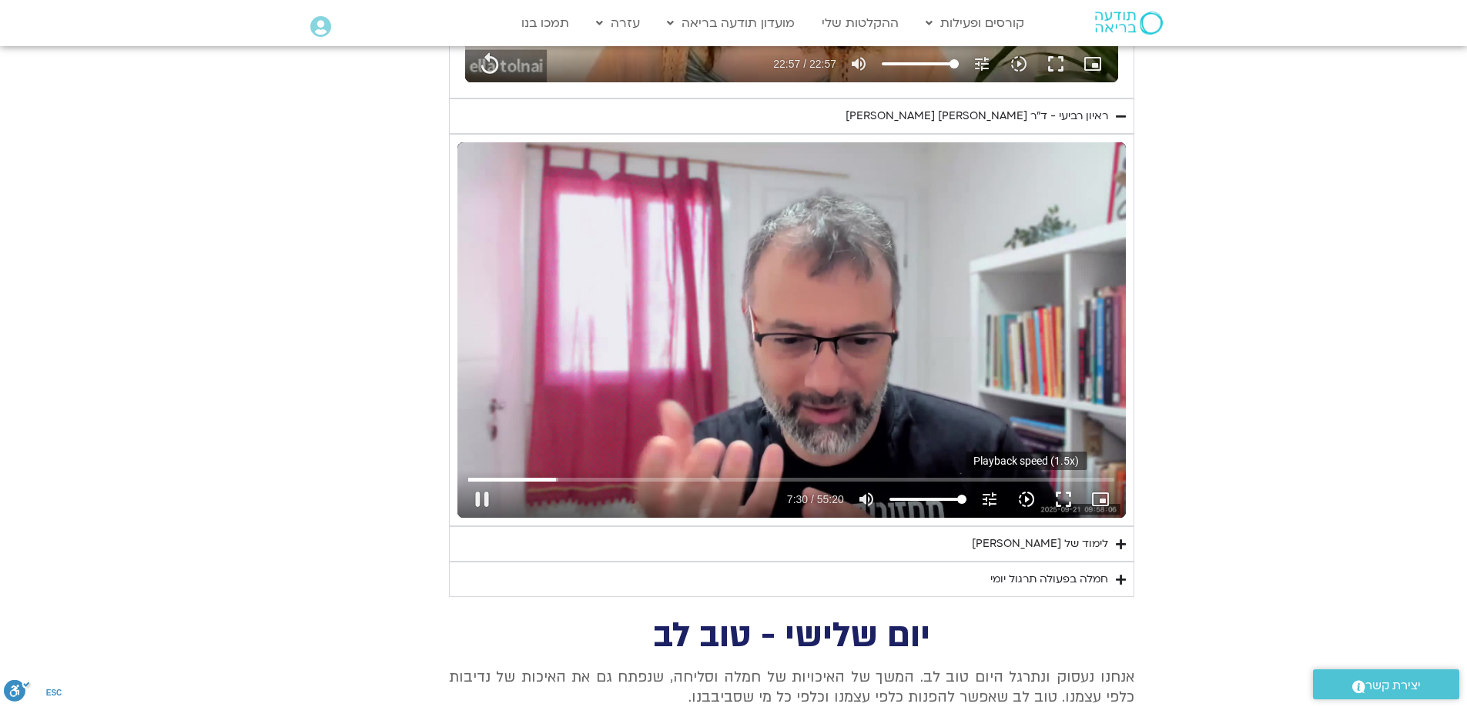
click at [1033, 497] on icon "slow_motion_video" at bounding box center [1026, 499] width 18 height 18
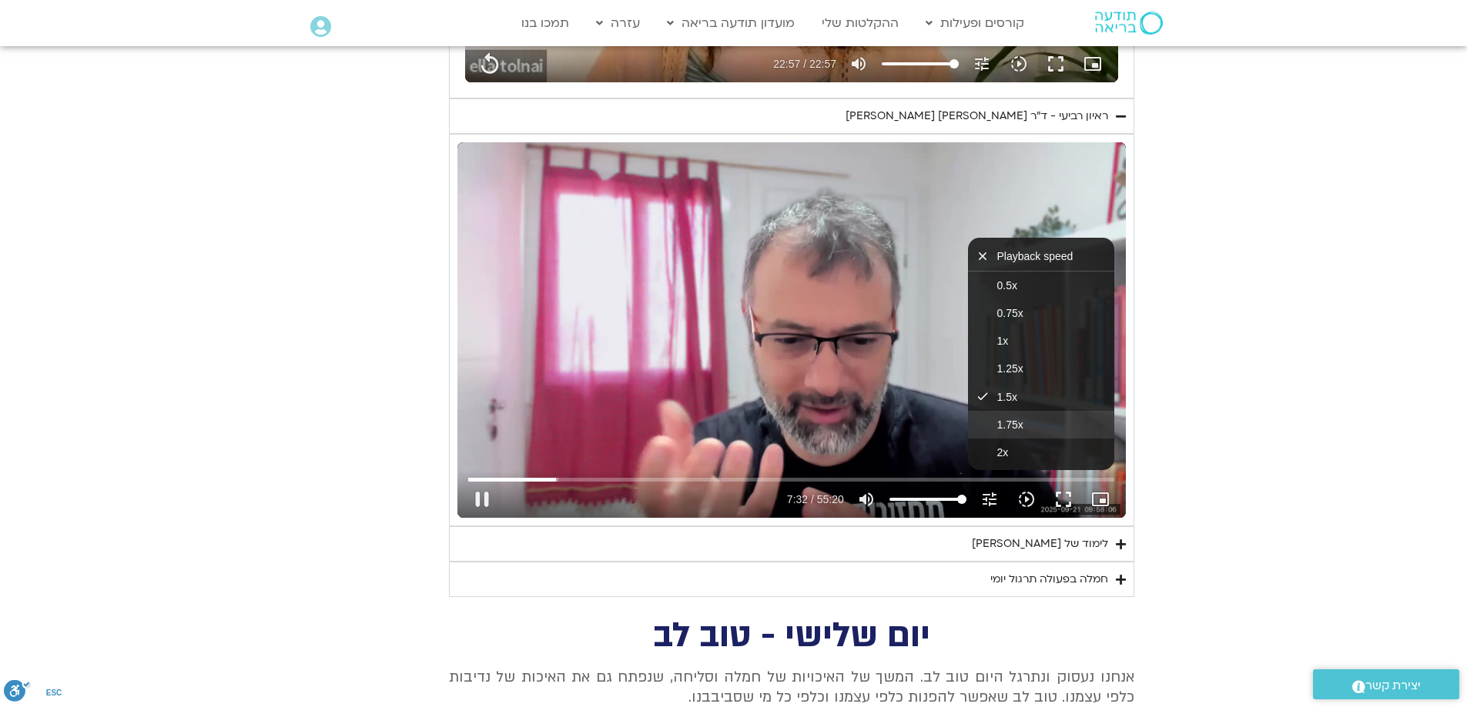
click at [1022, 426] on span "1.75x" at bounding box center [1010, 425] width 26 height 12
drag, startPoint x: 1065, startPoint y: 500, endPoint x: 1065, endPoint y: 593, distance: 92.4
click at [1065, 500] on button "fullscreen" at bounding box center [1063, 499] width 37 height 37
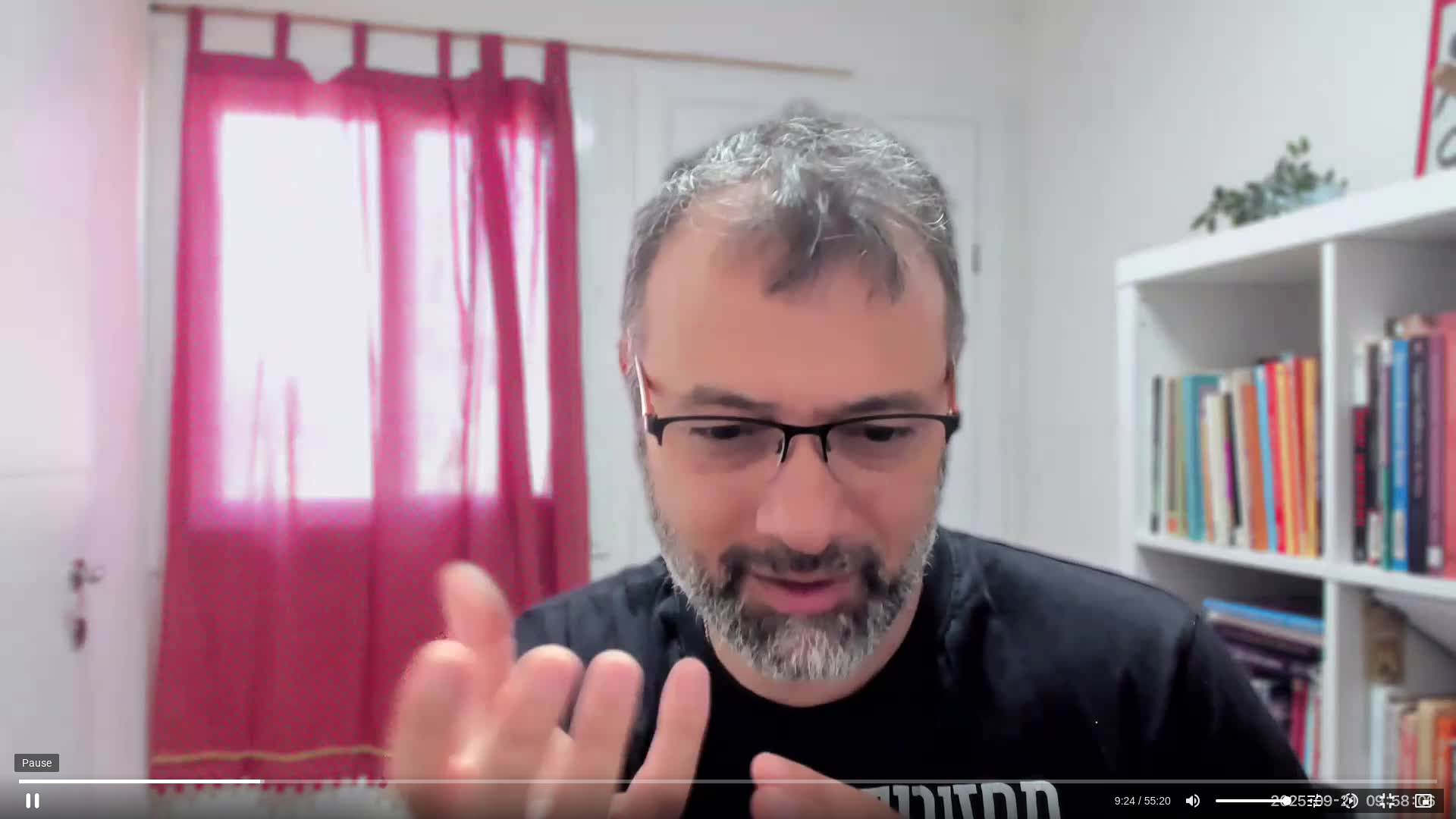
click at [26, 697] on button "pause" at bounding box center [33, 800] width 36 height 36
click at [15, 697] on button "play_arrow" at bounding box center [33, 800] width 36 height 36
click at [1350, 697] on icon "slow_motion_video" at bounding box center [1351, 801] width 18 height 18
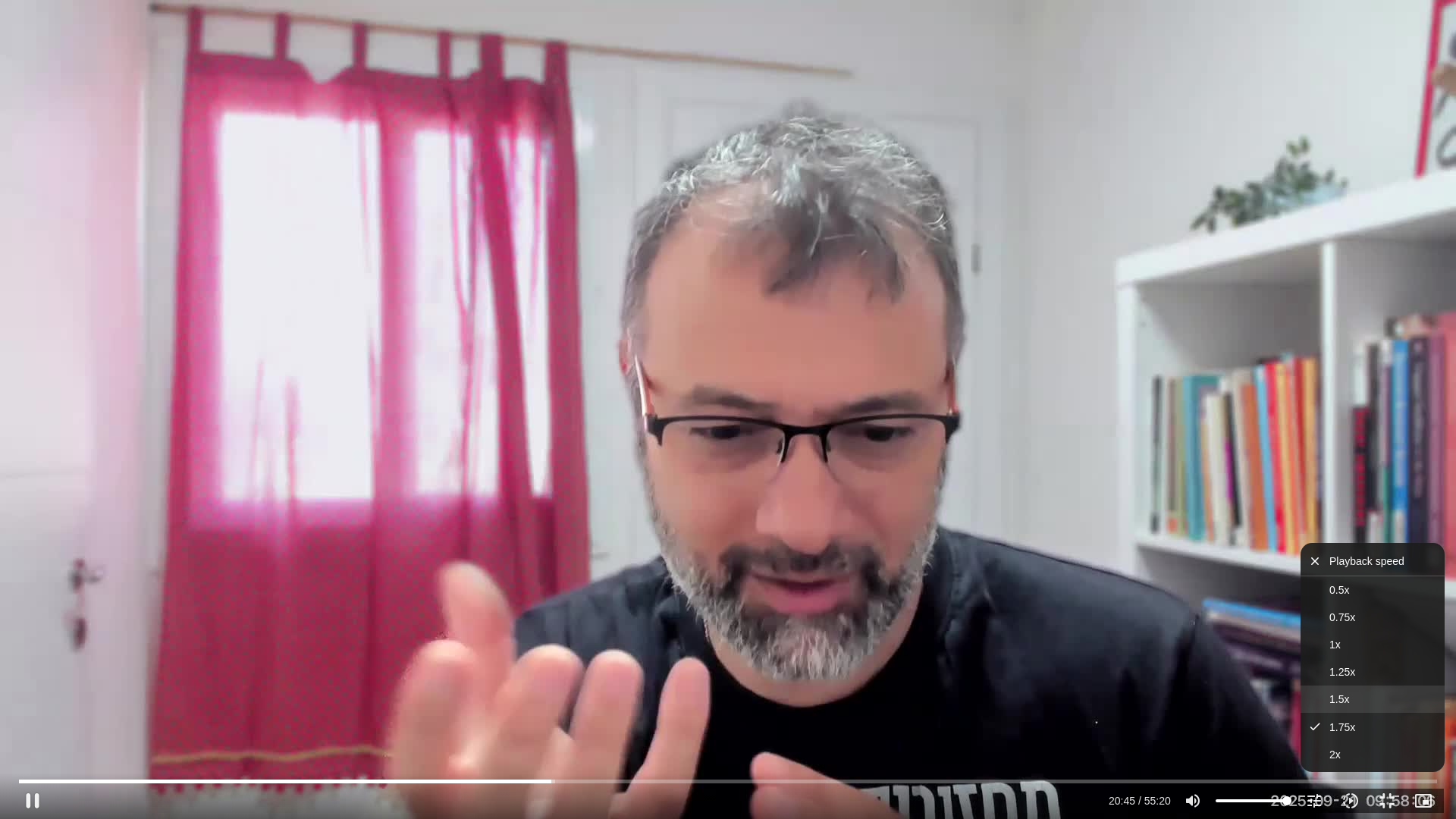
click at [1341, 697] on span "1.5x" at bounding box center [1340, 700] width 20 height 12
click at [1410, 391] on div "Skip Ad 48:41 pause 20:52 / 55:20 volume_up Mute tune Resolution Auto 240p slow…" at bounding box center [728, 409] width 1456 height 819
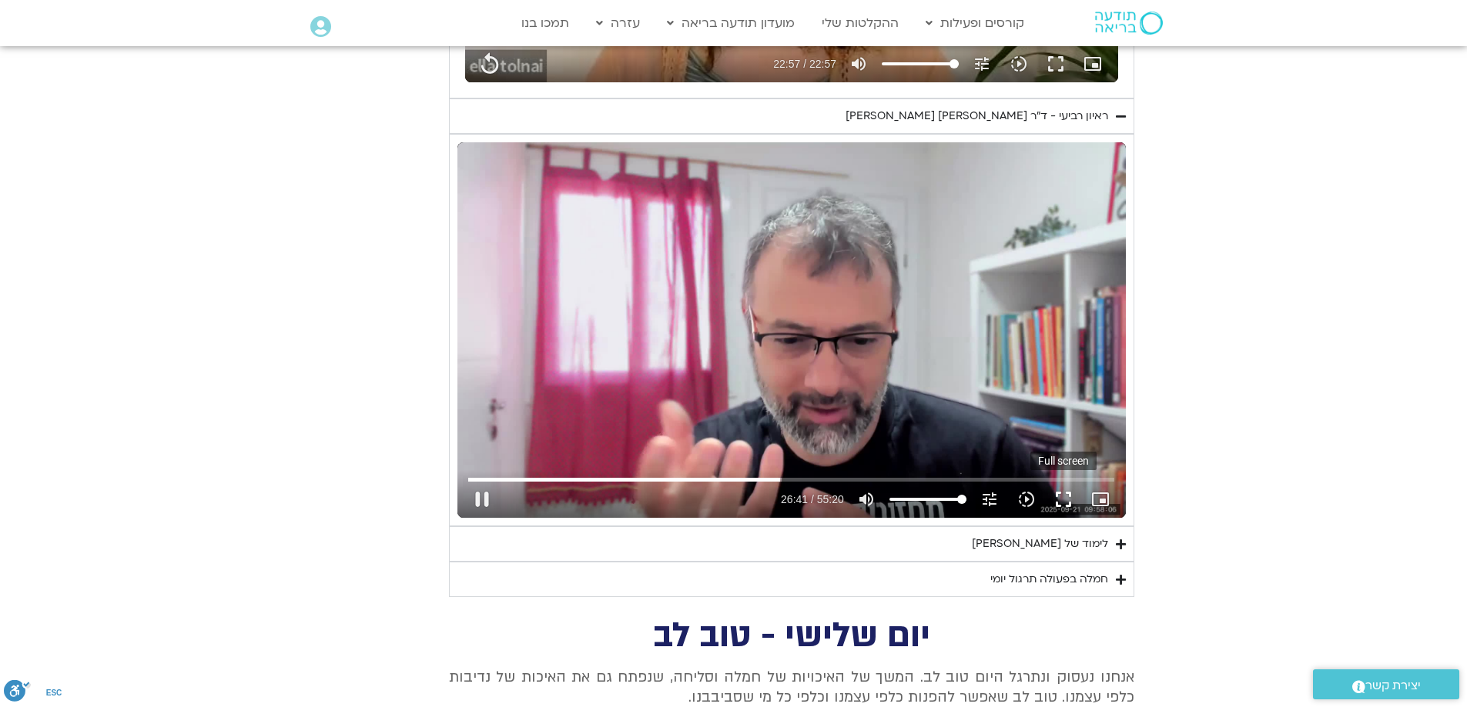
click at [1065, 502] on button "fullscreen" at bounding box center [1063, 499] width 37 height 37
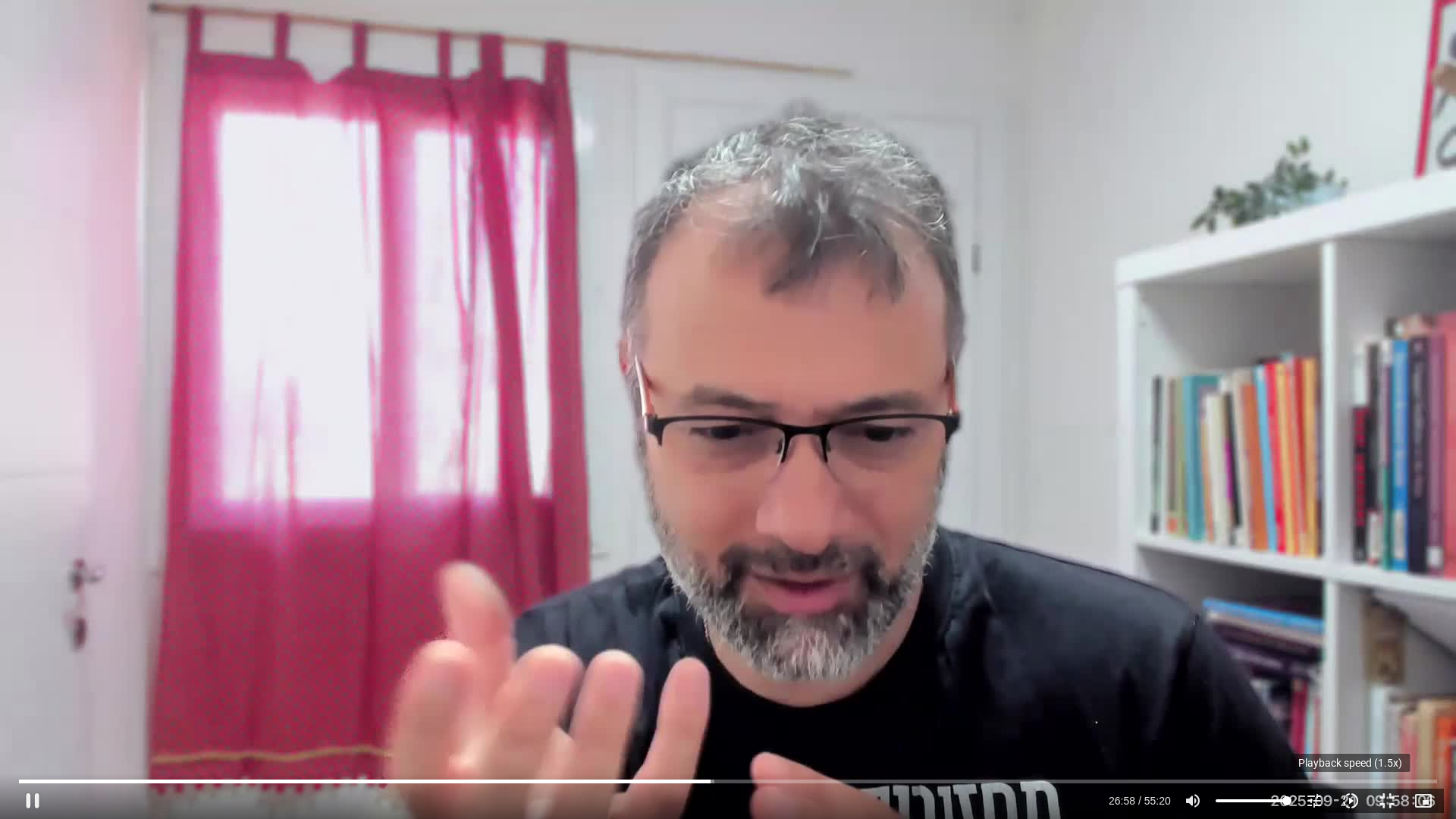
click at [1354, 697] on icon "slow_motion_video" at bounding box center [1351, 801] width 18 height 18
click at [32, 697] on button "pause" at bounding box center [33, 800] width 36 height 36
